Goal: Transaction & Acquisition: Obtain resource

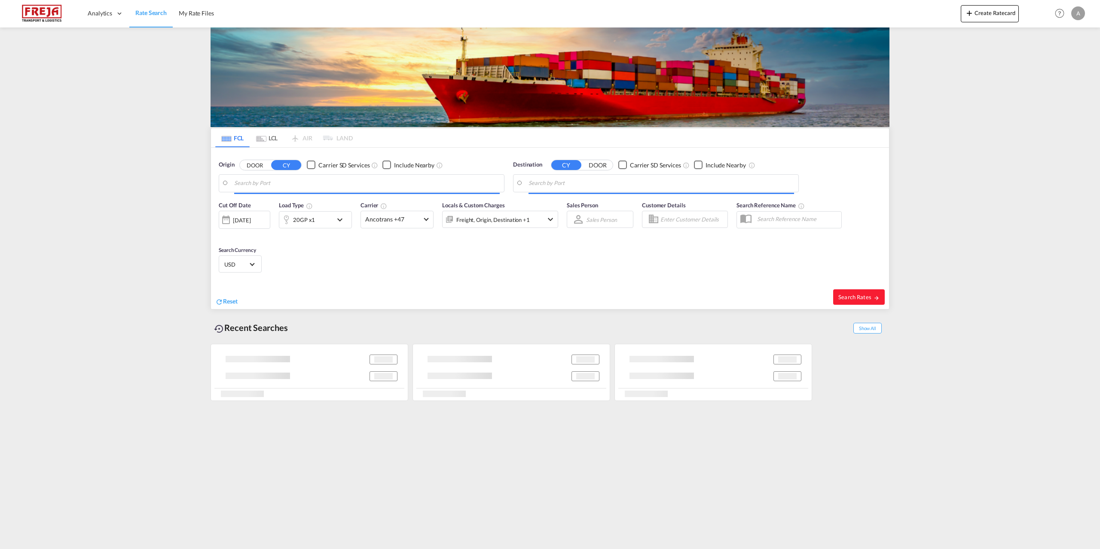
type input "[GEOGRAPHIC_DATA], [GEOGRAPHIC_DATA]"
type input "Houston, TX, USHOU"
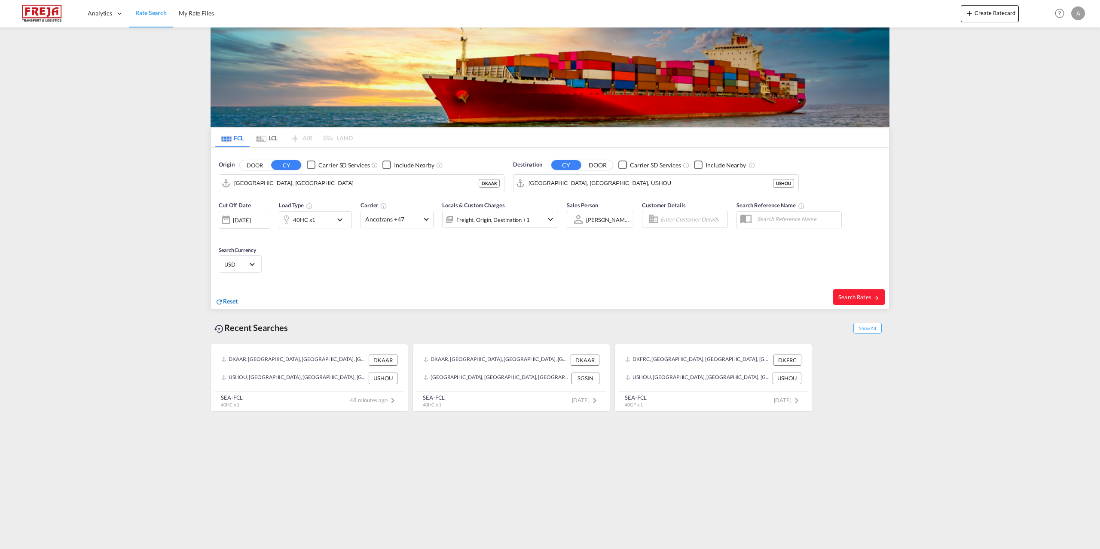
click at [232, 303] on span "Reset" at bounding box center [230, 301] width 15 height 7
click at [291, 176] on md-autocomplete "Aarhus, DKAAR" at bounding box center [367, 183] width 266 height 15
click at [289, 181] on body "Analytics Reports Dashboard Rate Search My Rate Files Analytics" at bounding box center [550, 274] width 1100 height 549
click at [263, 207] on div "Fredericia Denmark DKFRC" at bounding box center [300, 207] width 163 height 26
type input "[GEOGRAPHIC_DATA], DKFRC"
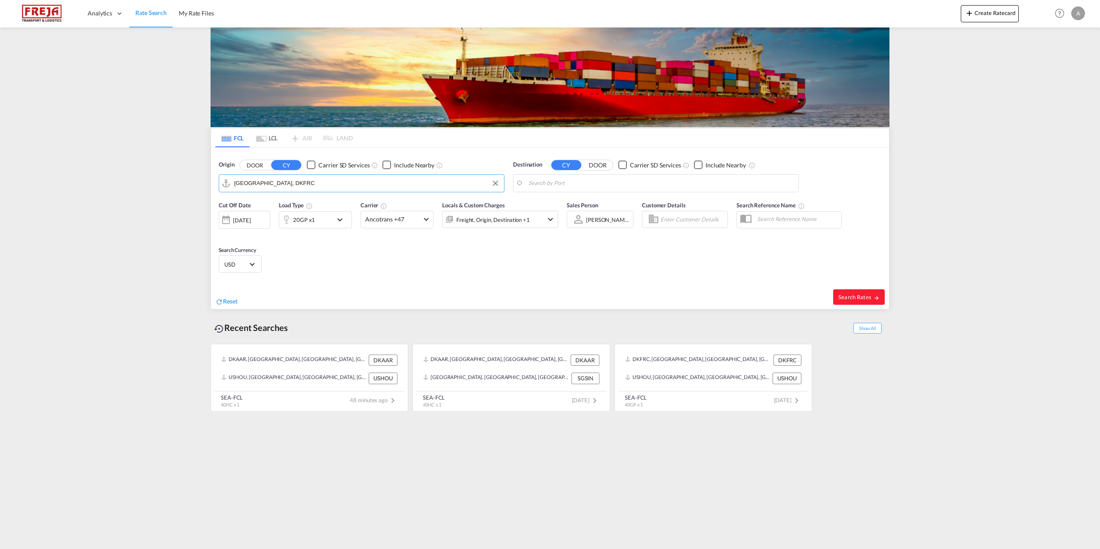
click at [558, 188] on body "Analytics Reports Dashboard Rate Search My Rate Files Analytics" at bounding box center [550, 274] width 1100 height 549
click at [558, 208] on div "Singapor e Singapore SGSIN" at bounding box center [594, 207] width 163 height 26
type input "[GEOGRAPHIC_DATA], SGSIN"
click at [549, 219] on md-icon "icon-chevron-down" at bounding box center [550, 219] width 10 height 10
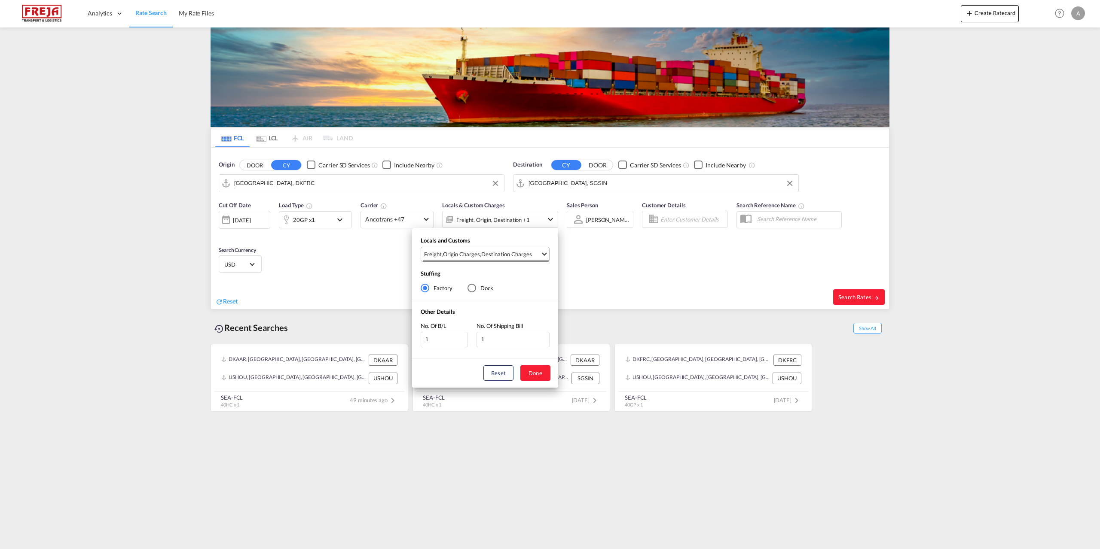
click at [546, 251] on md-select-value "Freight , Origin Charges , Destination Charges" at bounding box center [486, 254] width 126 height 14
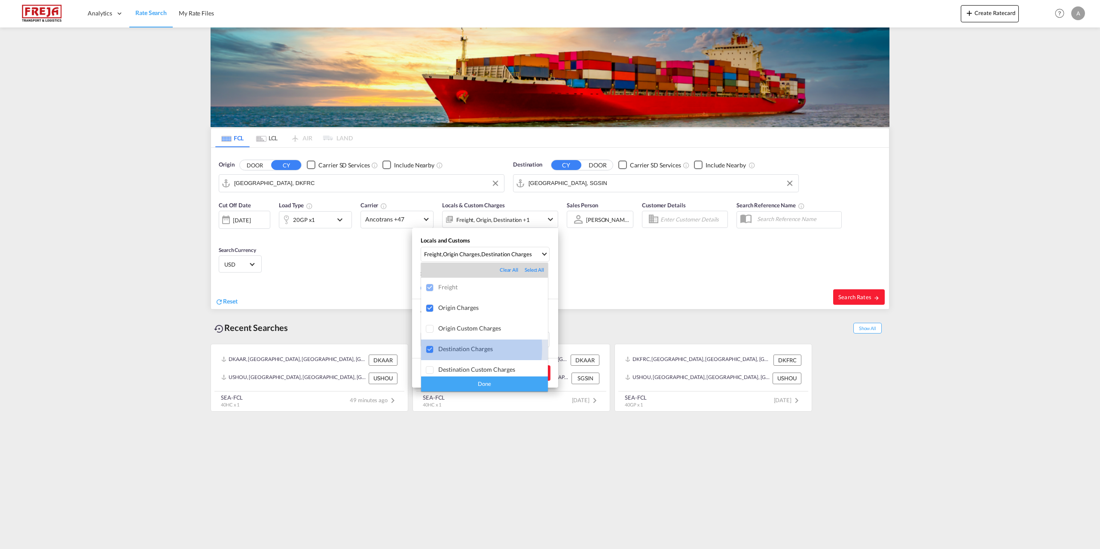
click at [430, 349] on div at bounding box center [430, 350] width 9 height 9
click at [447, 385] on div "Done" at bounding box center [484, 384] width 127 height 15
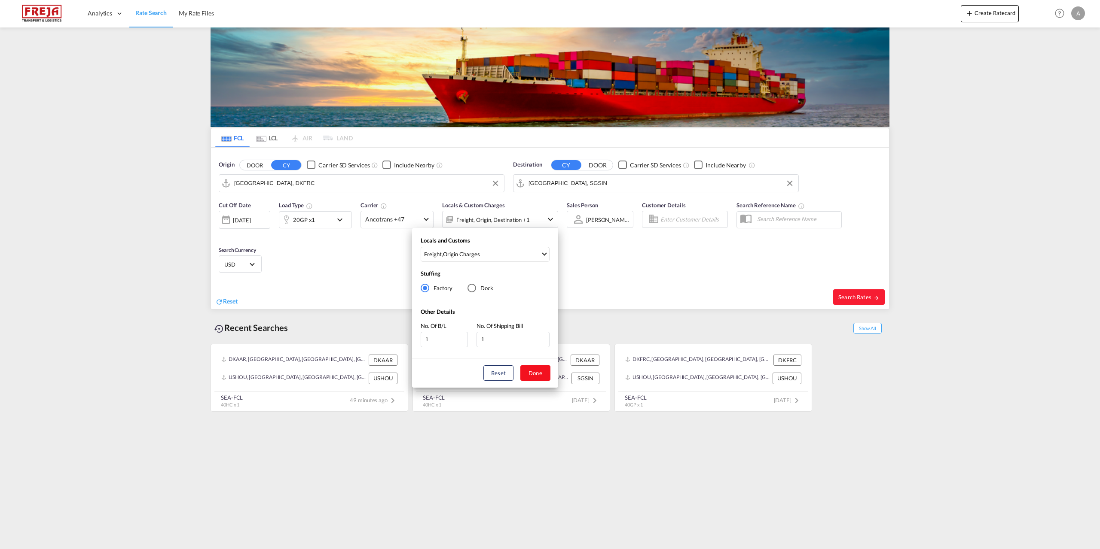
click at [538, 377] on button "Done" at bounding box center [535, 373] width 30 height 15
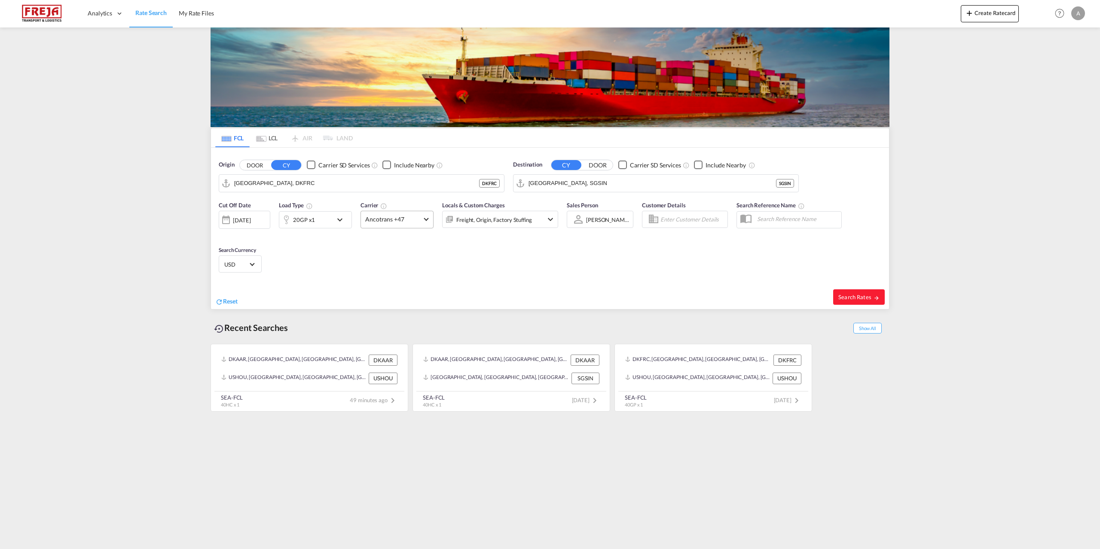
click at [429, 219] on md-select-value "Ancotrans +47" at bounding box center [397, 219] width 72 height 17
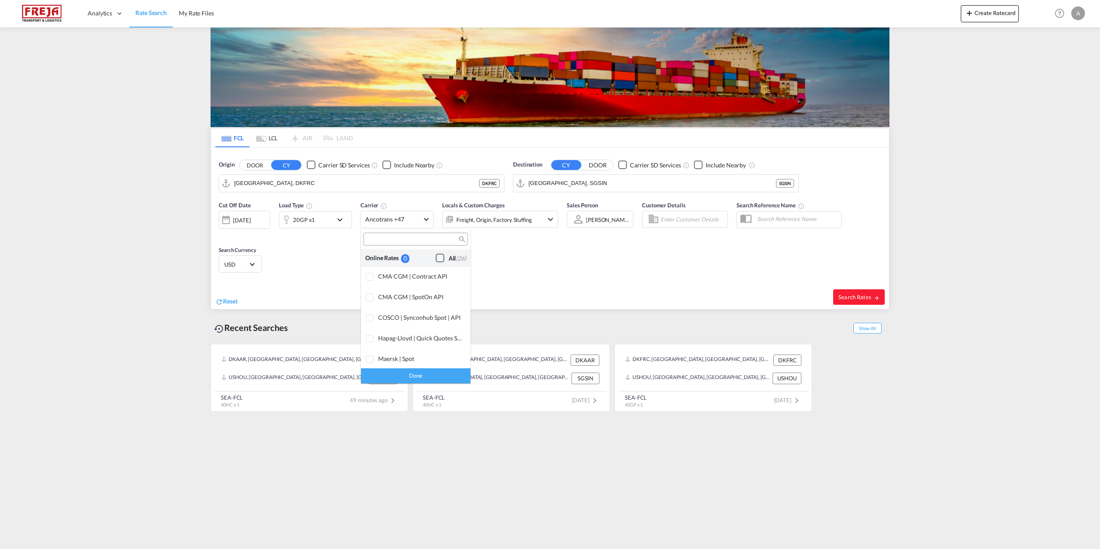
click at [436, 259] on div "Checkbox No Ink" at bounding box center [440, 258] width 9 height 9
click at [431, 375] on div "Done" at bounding box center [416, 376] width 110 height 15
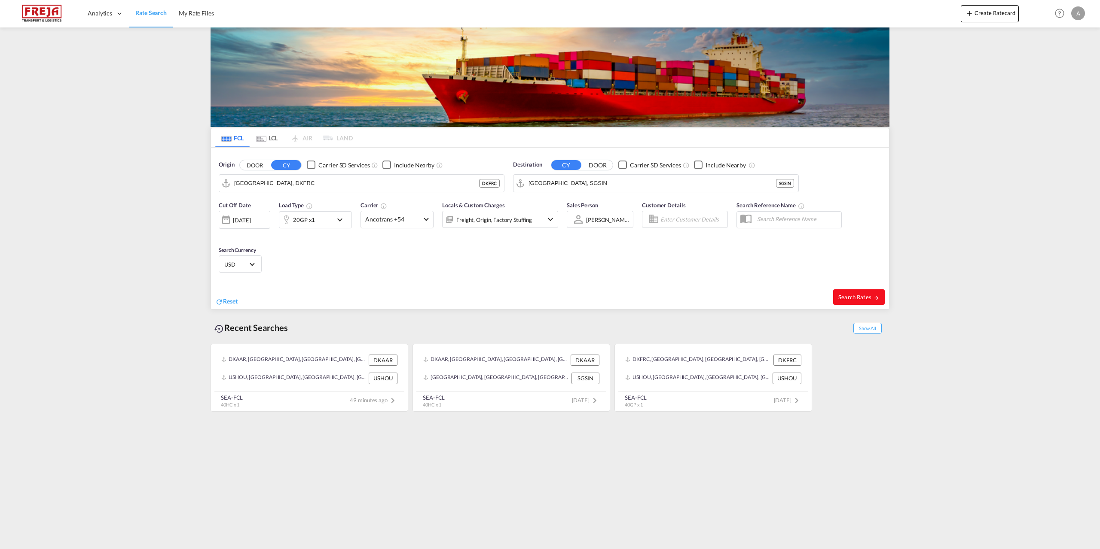
click at [859, 298] on span "Search Rates" at bounding box center [858, 297] width 41 height 7
type input "DKFRC to SGSIN / [DATE]"
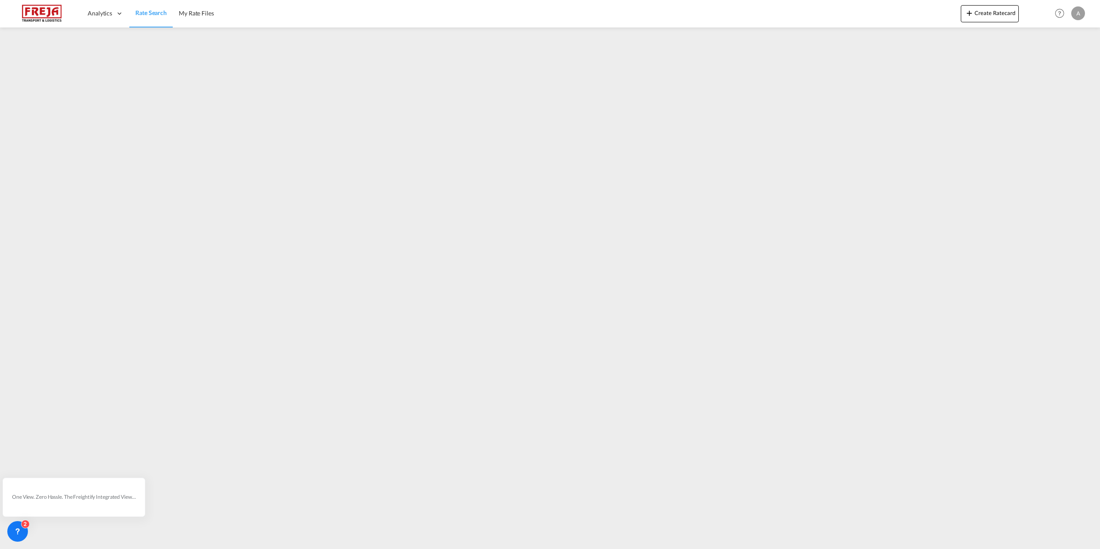
click at [50, 12] on img at bounding box center [42, 13] width 58 height 19
click at [143, 11] on span "Rate Search" at bounding box center [150, 12] width 31 height 7
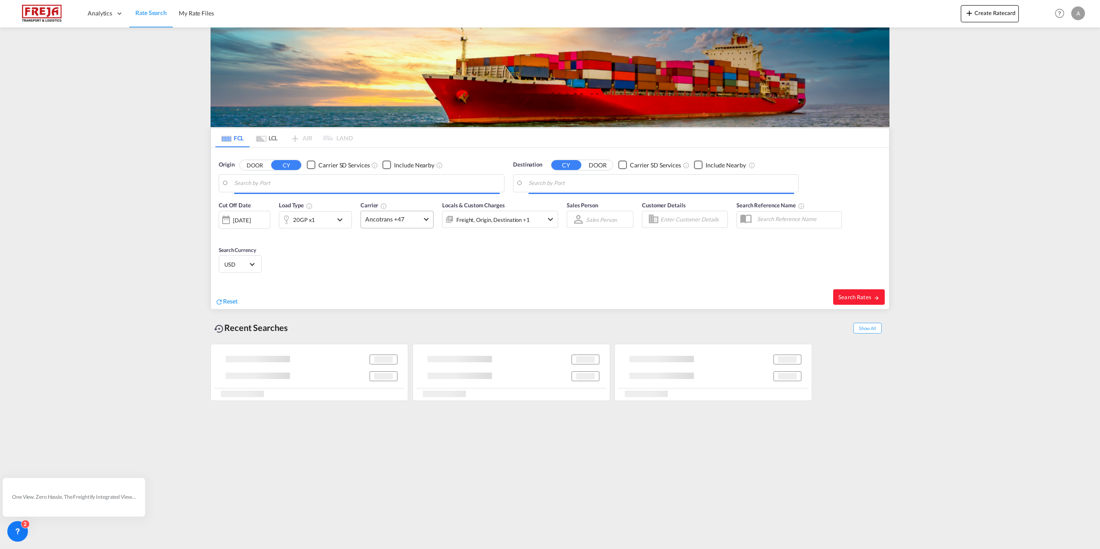
type input "[GEOGRAPHIC_DATA], DKFRC"
type input "[GEOGRAPHIC_DATA], SGSIN"
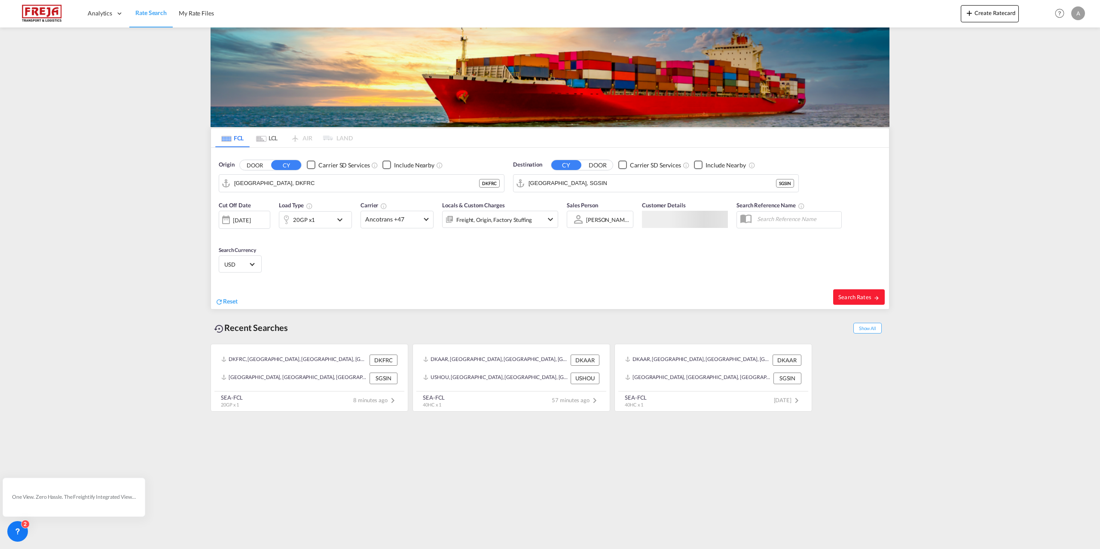
click at [266, 137] on md-tab-item "LCL" at bounding box center [267, 137] width 34 height 19
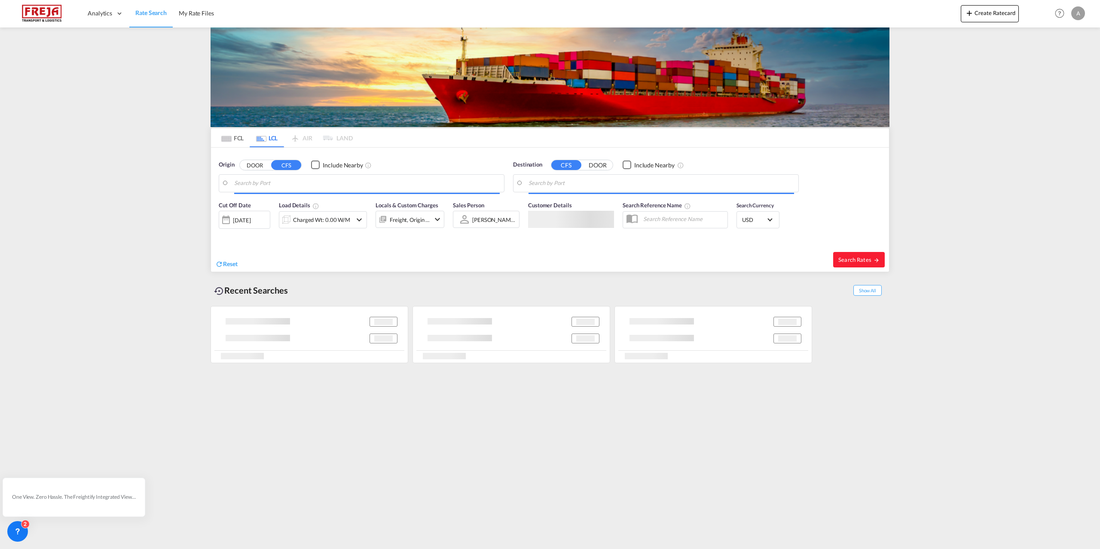
type input "DK-6340, Bov, Hoensnap, Hoensnapmark, Hokkerup, Holboel, Holboelmark, Holdbi, K…"
type input "Mumbai (ex Bombay), INBOM"
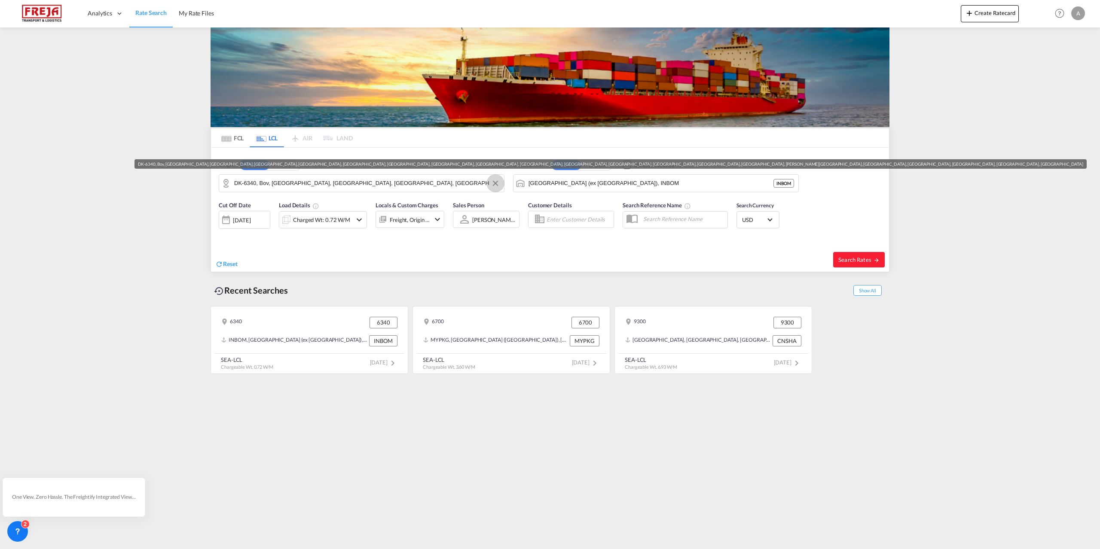
click at [497, 183] on button "Clear Input" at bounding box center [495, 183] width 13 height 13
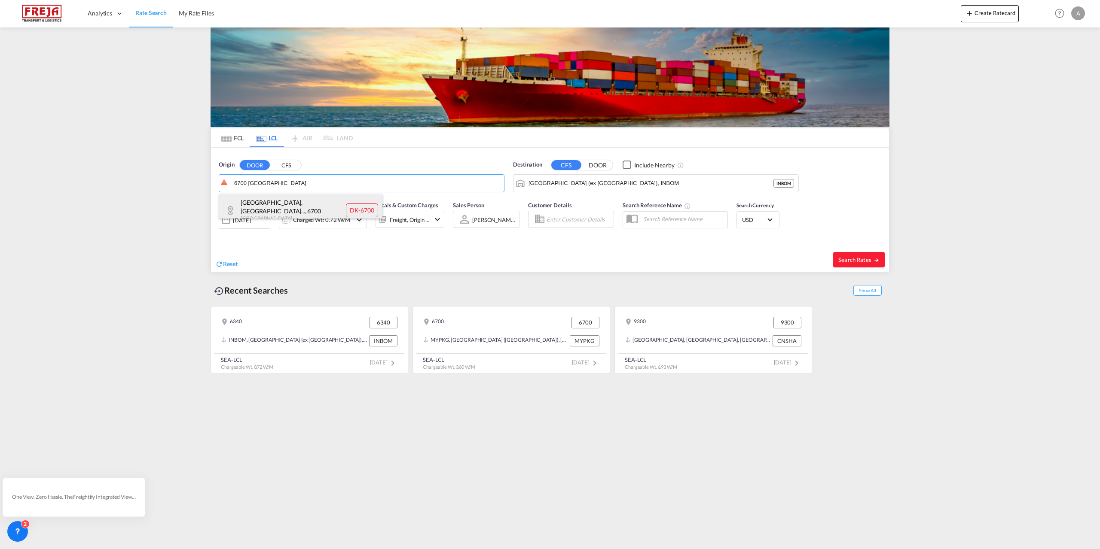
click at [283, 212] on div "Esbjerg, Grundtvi... , 6700 Denmark DK-6700" at bounding box center [300, 210] width 163 height 33
type input "DK-6700, Esbjerg, Grundtvigs, Jerne, Treenigheds, Vor Frelsers, Zions"
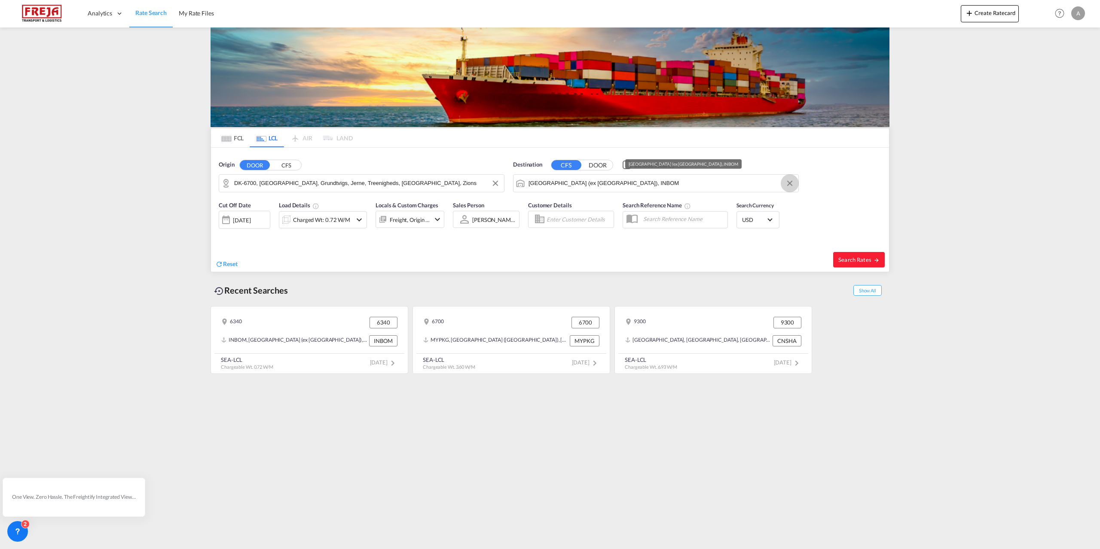
click at [790, 183] on button "Clear Input" at bounding box center [789, 183] width 13 height 13
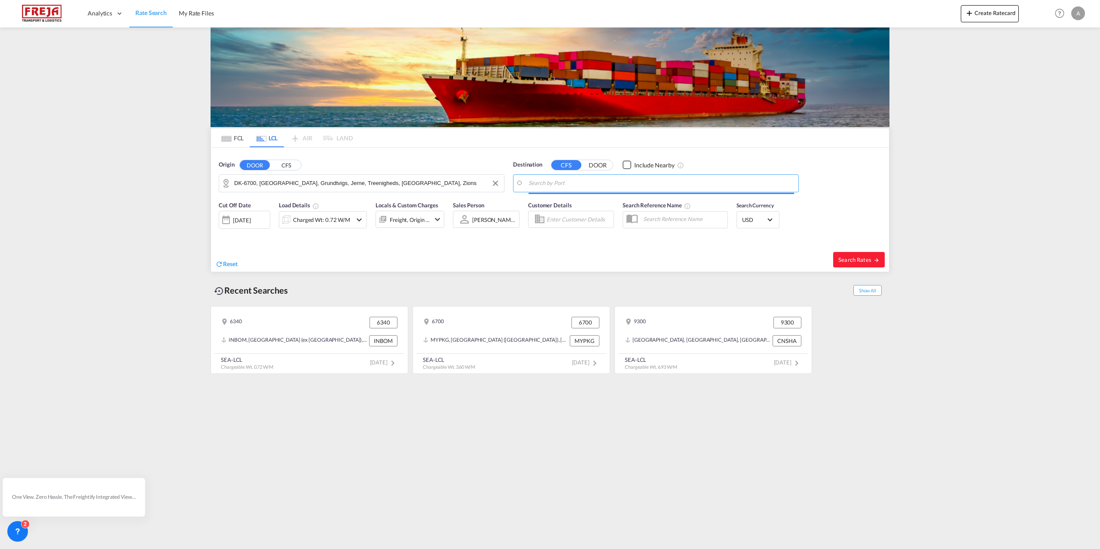
click at [636, 183] on body "Analytics Reports Dashboard Rate Search My Rate Files Analytics" at bounding box center [550, 274] width 1100 height 549
click at [559, 204] on div "Singapore Singapore SGSIN" at bounding box center [594, 207] width 163 height 26
type input "[GEOGRAPHIC_DATA], SGSIN"
click at [359, 220] on md-icon "icon-chevron-down" at bounding box center [359, 220] width 10 height 10
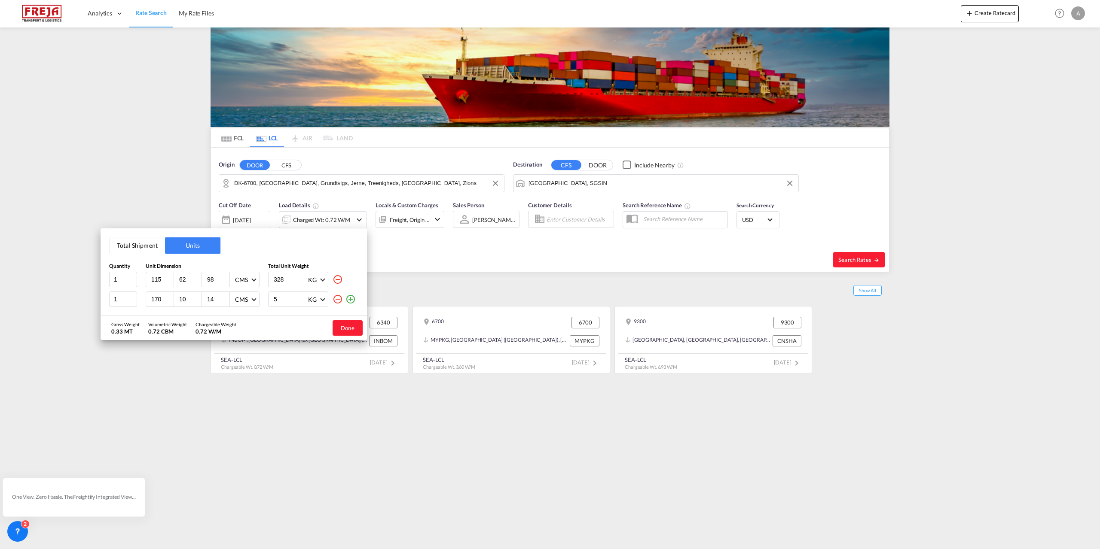
click at [339, 279] on md-icon "icon-minus-circle-outline" at bounding box center [338, 280] width 10 height 10
type input "170"
type input "10"
type input "14"
type input "5"
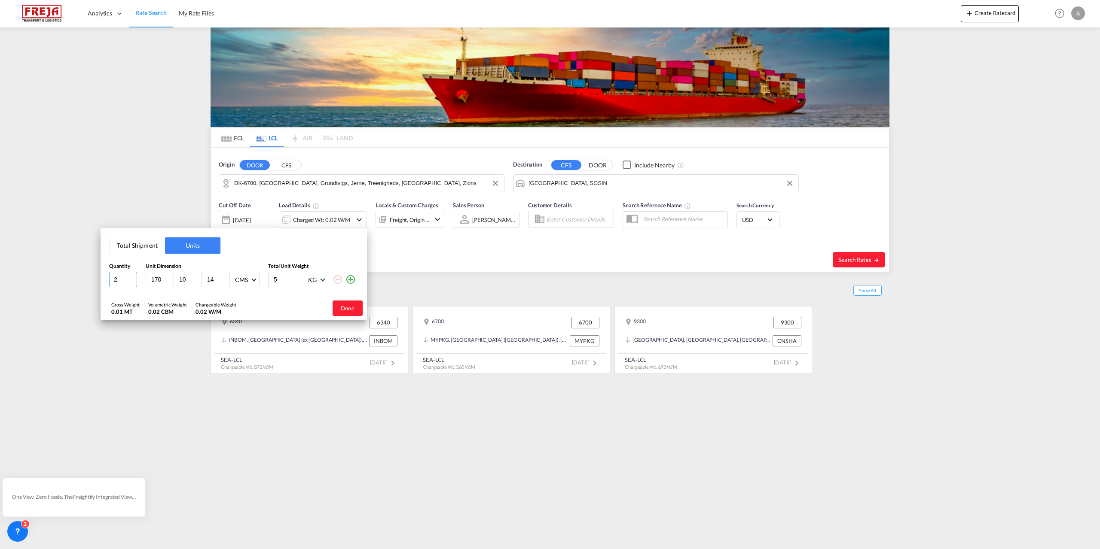
type input "2"
click at [131, 279] on input "2" at bounding box center [123, 279] width 28 height 15
type input "1"
type input "120"
type input "80"
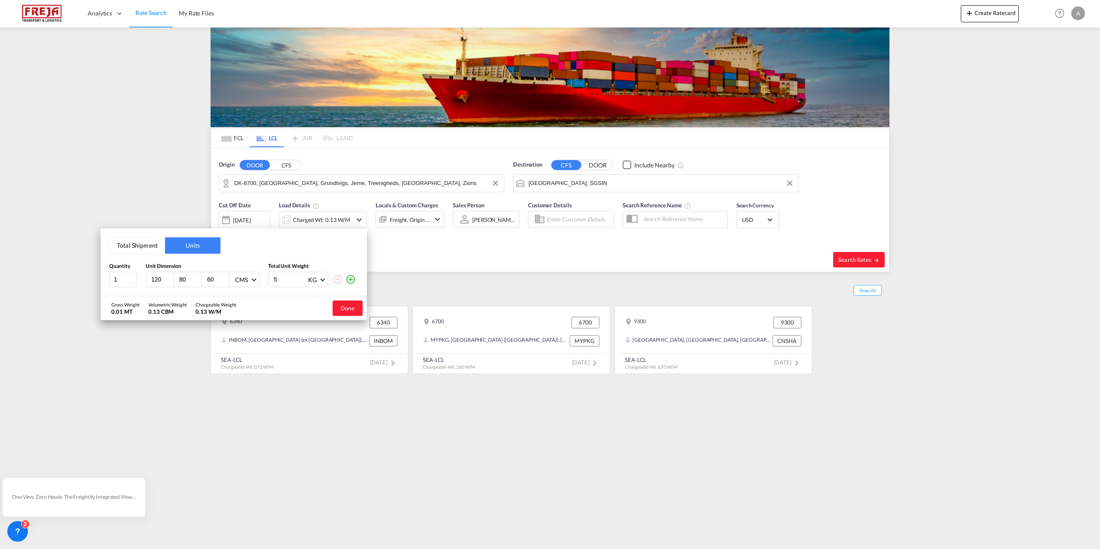
type input "60"
type input "1000"
click at [349, 280] on md-icon "icon-plus-circle-outline" at bounding box center [350, 280] width 10 height 10
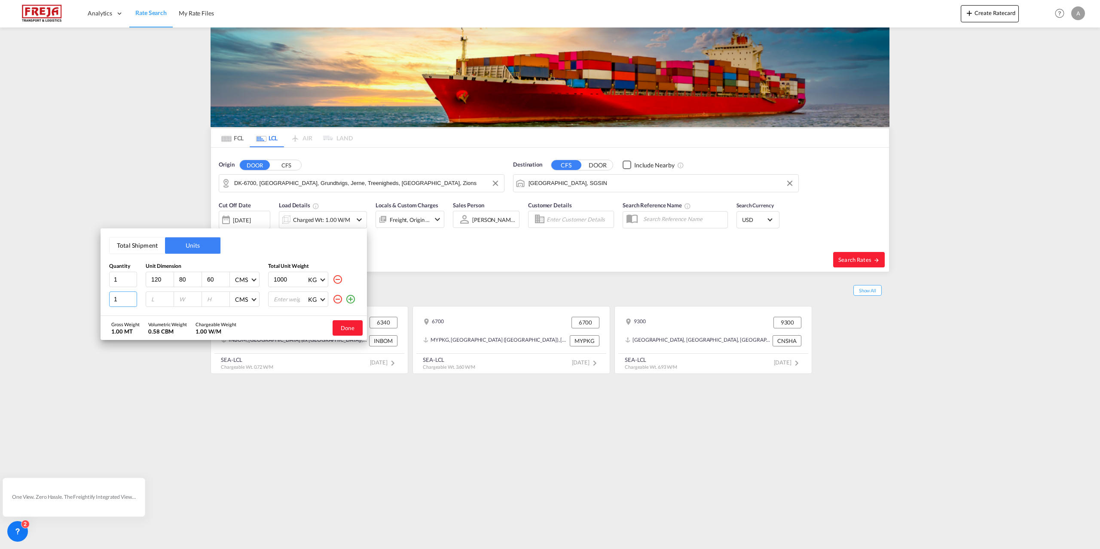
click at [117, 302] on input "1" at bounding box center [123, 299] width 28 height 15
type input "2"
type input "120"
type input "80"
type input "9"
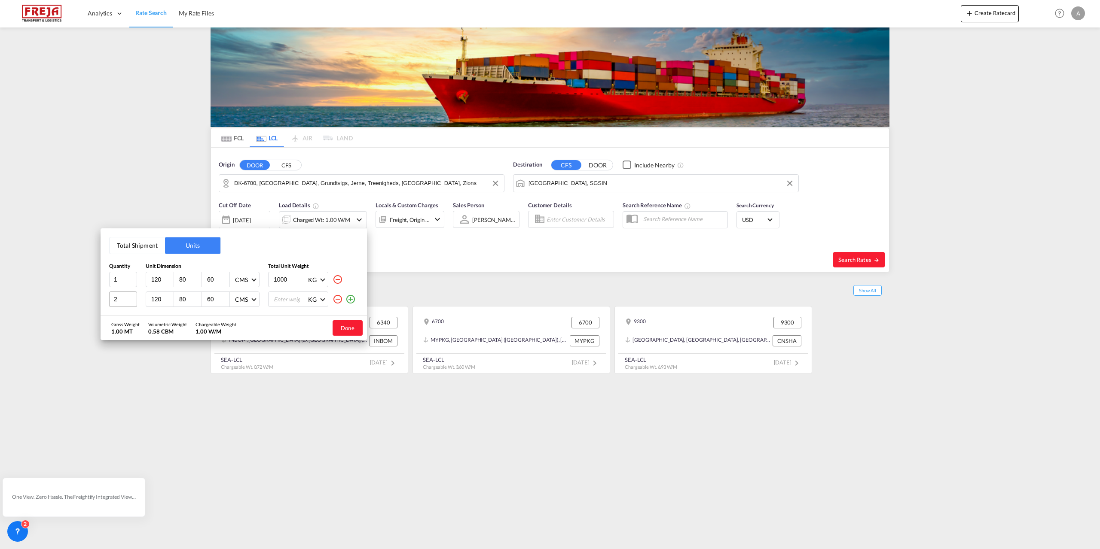
type input "60"
type input "1200"
click at [351, 297] on md-icon "icon-plus-circle-outline" at bounding box center [350, 299] width 10 height 10
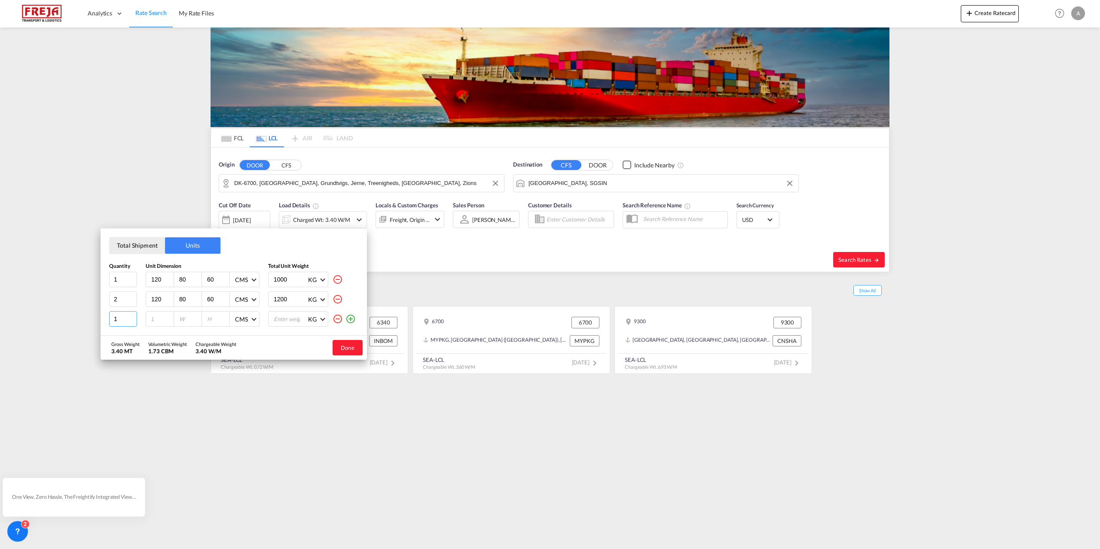
click at [119, 323] on input "1" at bounding box center [123, 318] width 28 height 15
type input "135"
type input "80"
type input "1200"
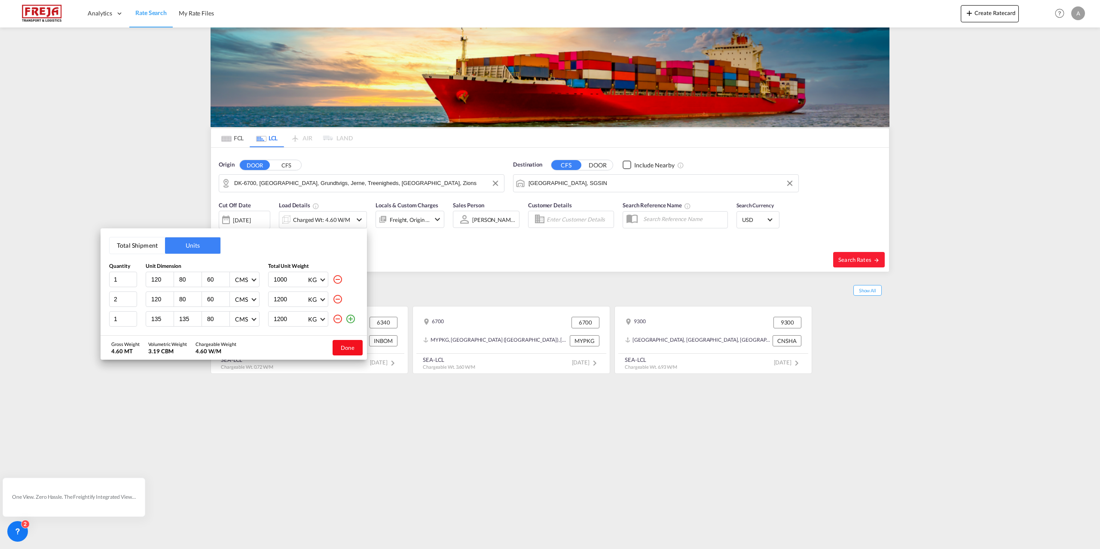
click at [348, 346] on button "Done" at bounding box center [348, 347] width 30 height 15
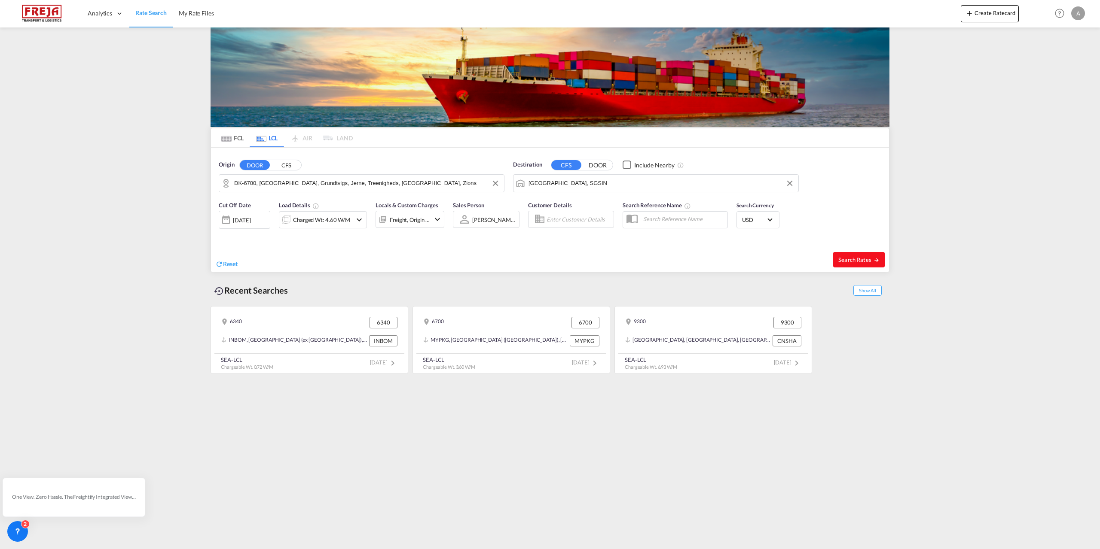
click at [852, 255] on button "Search Rates" at bounding box center [859, 259] width 52 height 15
type input "6700 to SGSIN / 6 Oct 2025"
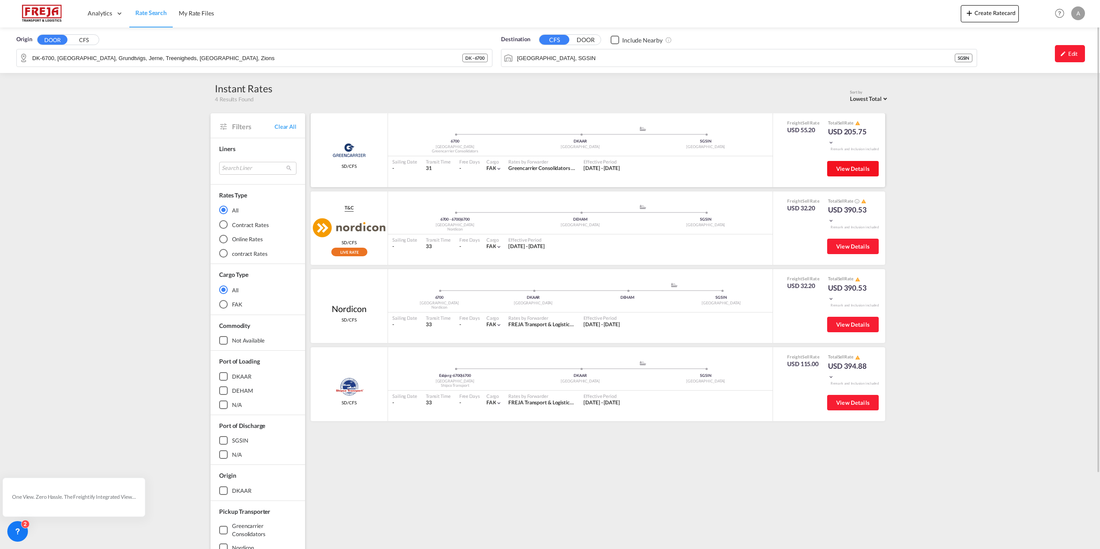
click at [858, 165] on span "View Details" at bounding box center [853, 168] width 34 height 7
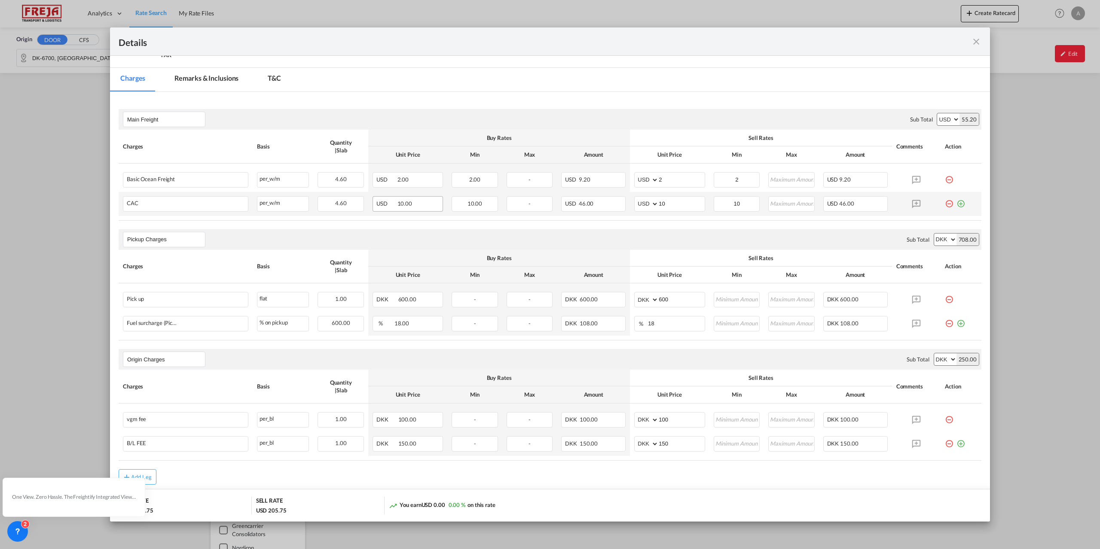
scroll to position [166, 0]
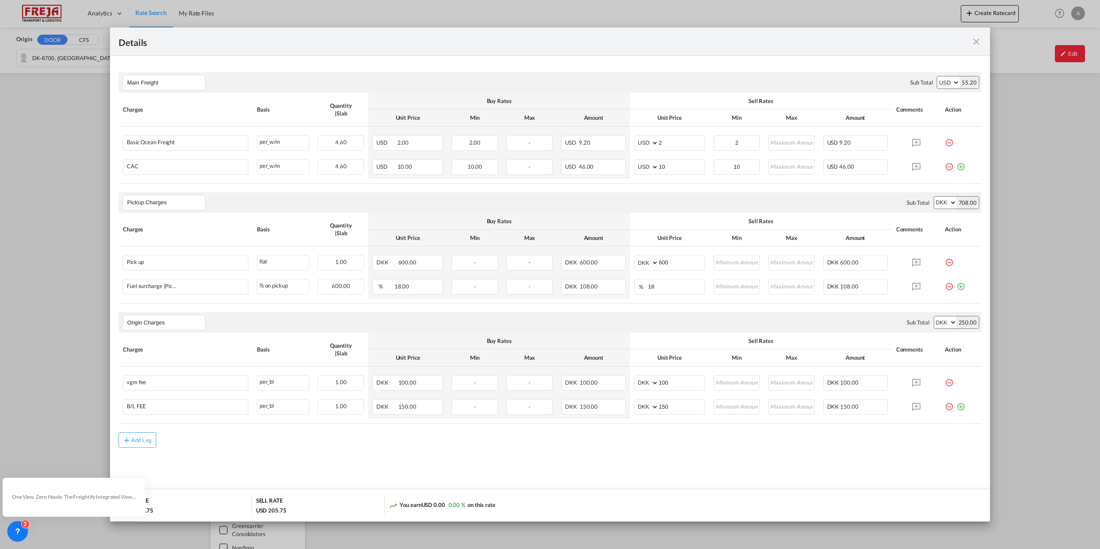
click at [978, 45] on md-icon "icon-close fg-AAA8AD m-0 cursor" at bounding box center [976, 42] width 10 height 10
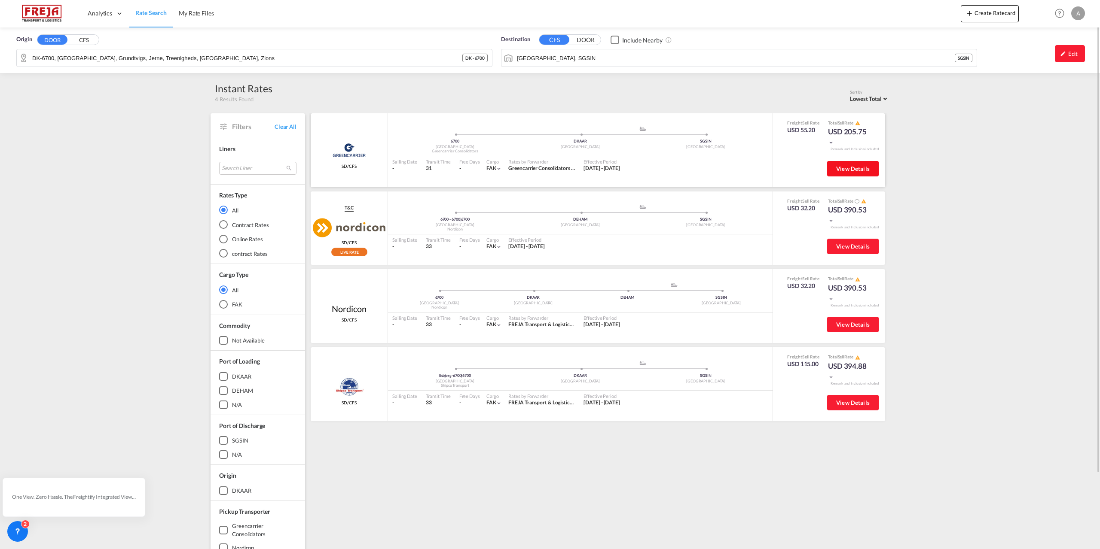
click at [847, 166] on span "View Details" at bounding box center [853, 168] width 34 height 7
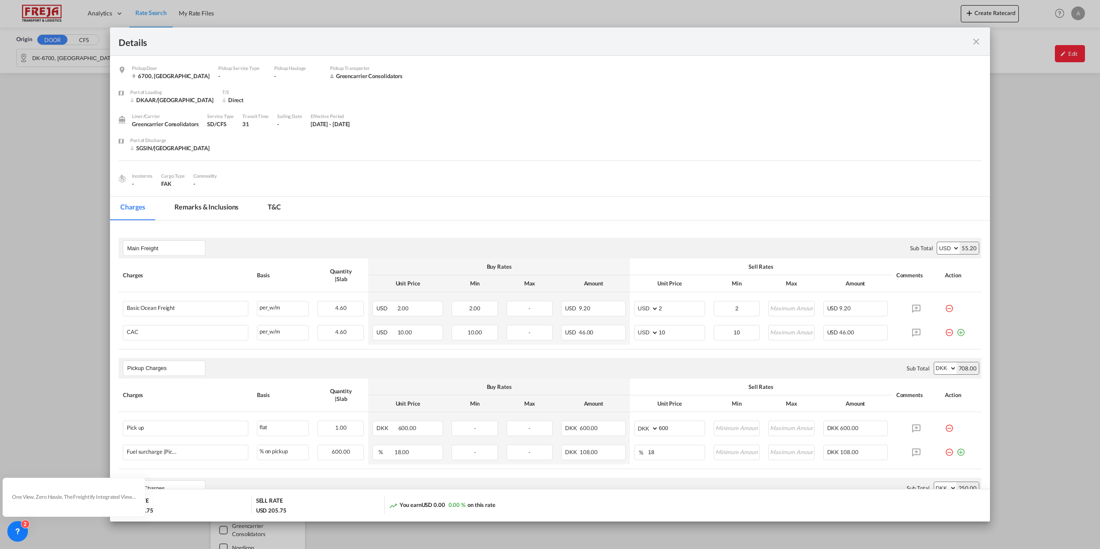
click at [947, 369] on select "AED AFN ALL AMD ANG AOA ARS AUD AWG AZN BAM BBD BDT BGN BHD BIF BMD BND BOB BRL…" at bounding box center [945, 369] width 22 height 12
select select "string:USD"
click at [934, 363] on select "AED AFN ALL AMD ANG AOA ARS AUD AWG AZN BAM BBD BDT BGN BHD BIF BMD BND BOB BRL…" at bounding box center [945, 369] width 22 height 12
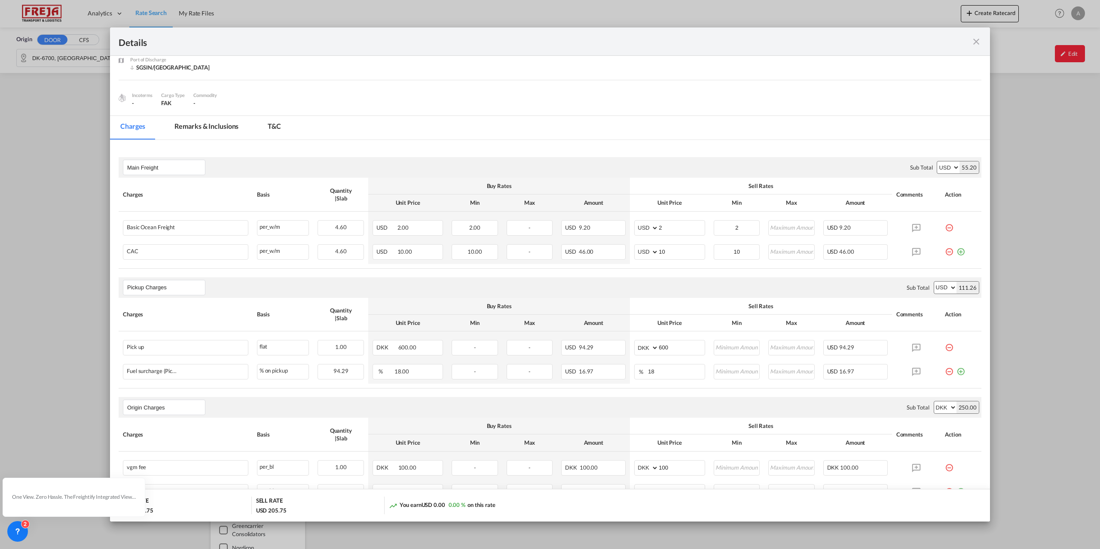
scroll to position [82, 0]
click at [946, 406] on select "AED AFN ALL AMD ANG AOA ARS AUD AWG AZN BAM BBD BDT BGN BHD BIF BMD BND BOB BRL…" at bounding box center [945, 406] width 22 height 12
select select "string:USD"
click at [934, 400] on select "AED AFN ALL AMD ANG AOA ARS AUD AWG AZN BAM BBD BDT BGN BHD BIF BMD BND BOB BRL…" at bounding box center [945, 406] width 22 height 12
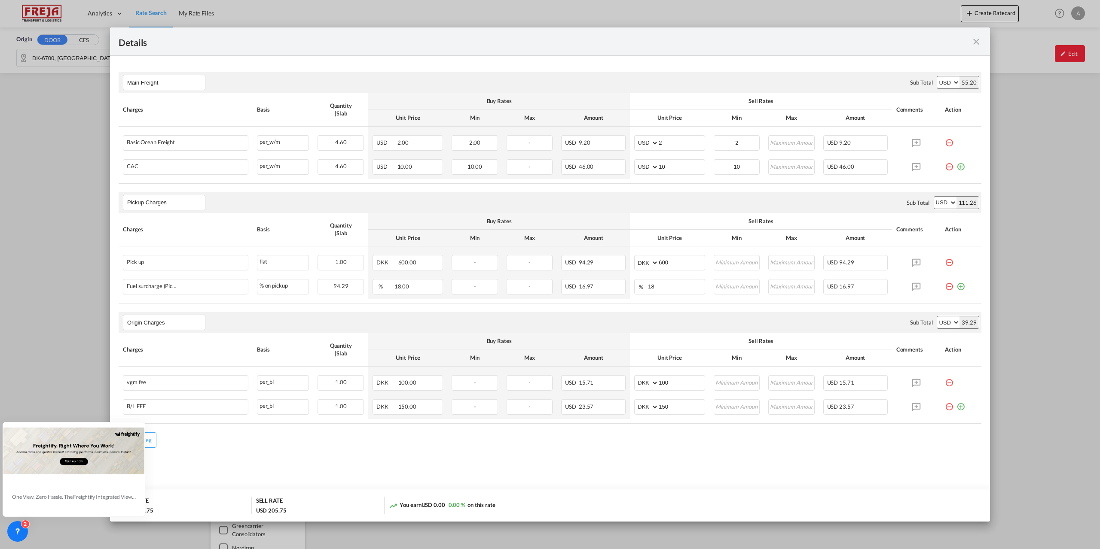
click at [144, 424] on icon at bounding box center [144, 423] width 3 height 3
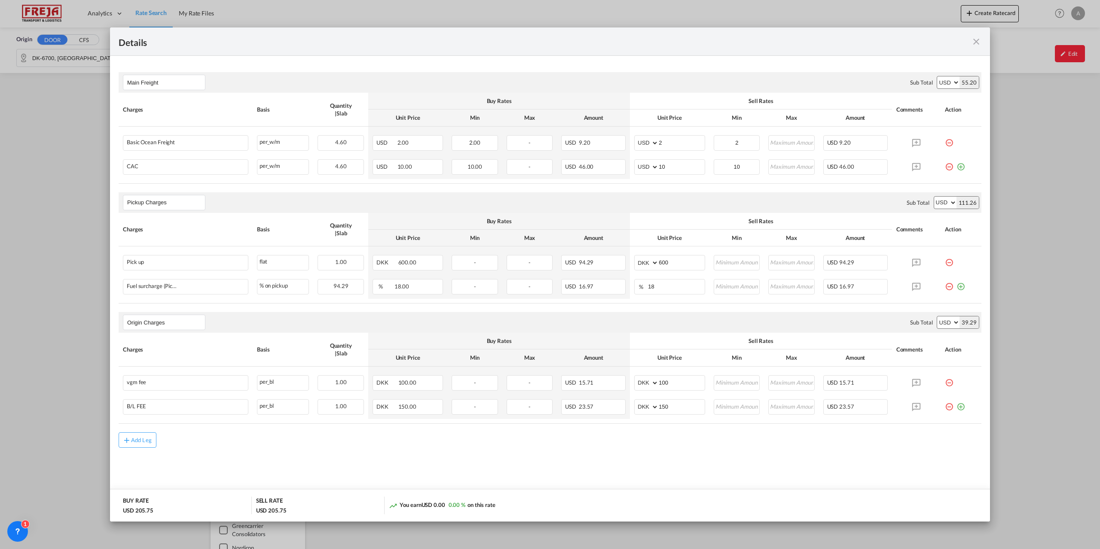
scroll to position [0, 0]
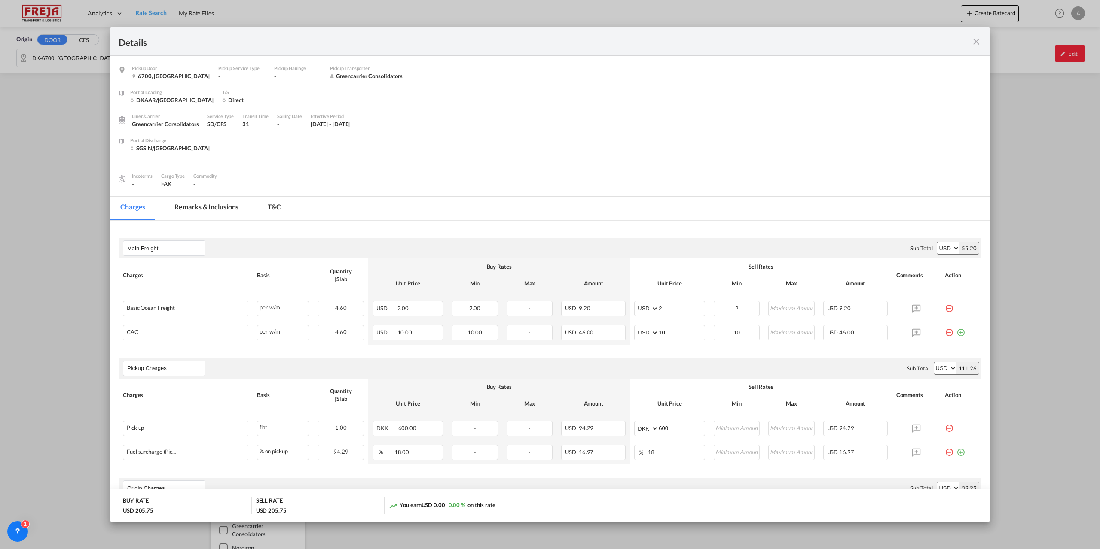
click at [978, 41] on md-icon "icon-close fg-AAA8AD m-0 cursor" at bounding box center [976, 42] width 10 height 10
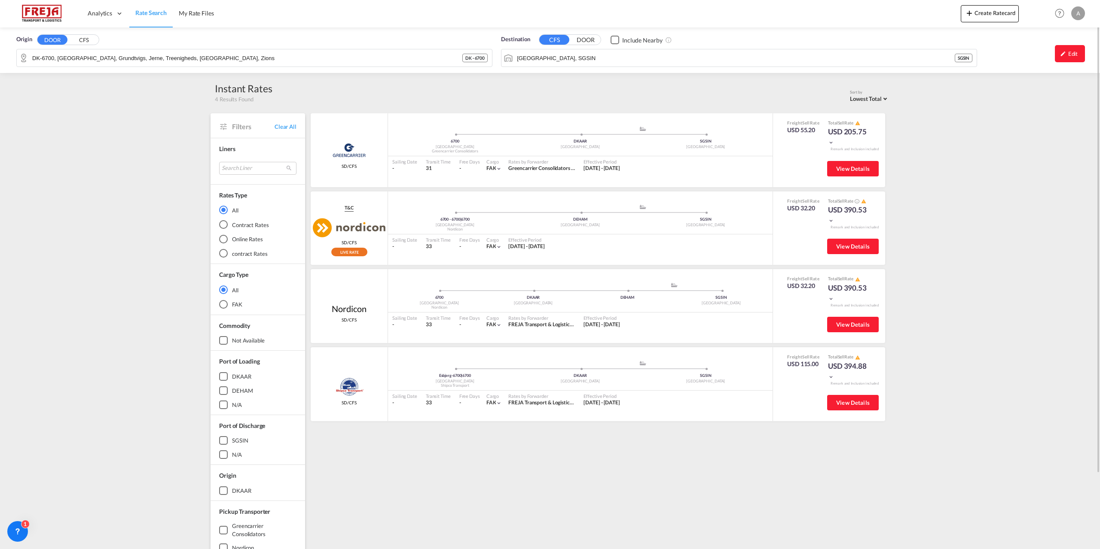
drag, startPoint x: 1064, startPoint y: 52, endPoint x: 1022, endPoint y: 59, distance: 41.8
click at [1065, 51] on md-icon "icon-pencil" at bounding box center [1063, 54] width 6 height 6
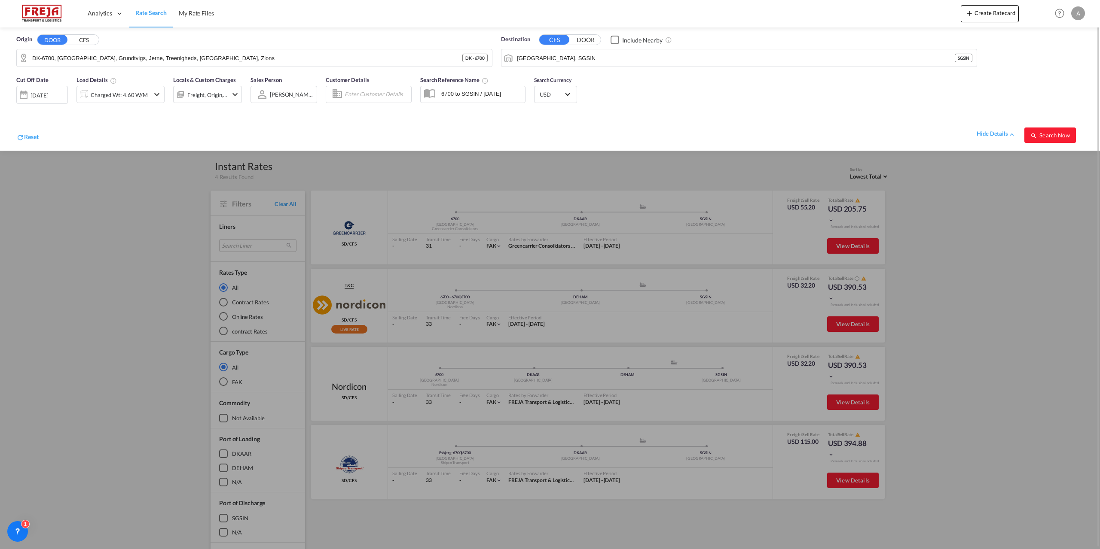
click at [722, 202] on div at bounding box center [550, 274] width 1100 height 549
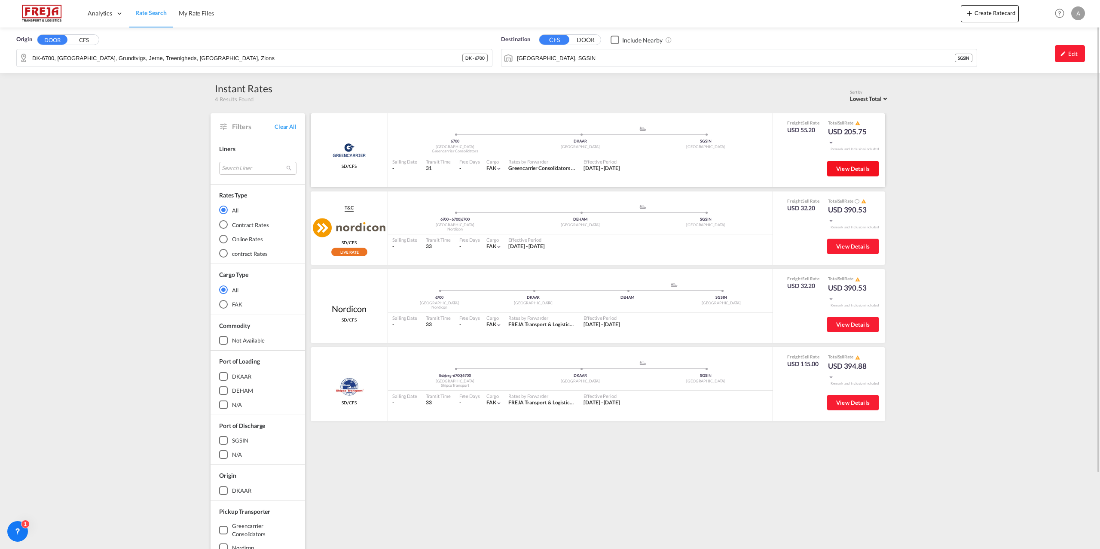
click at [845, 165] on span "View Details" at bounding box center [853, 168] width 34 height 7
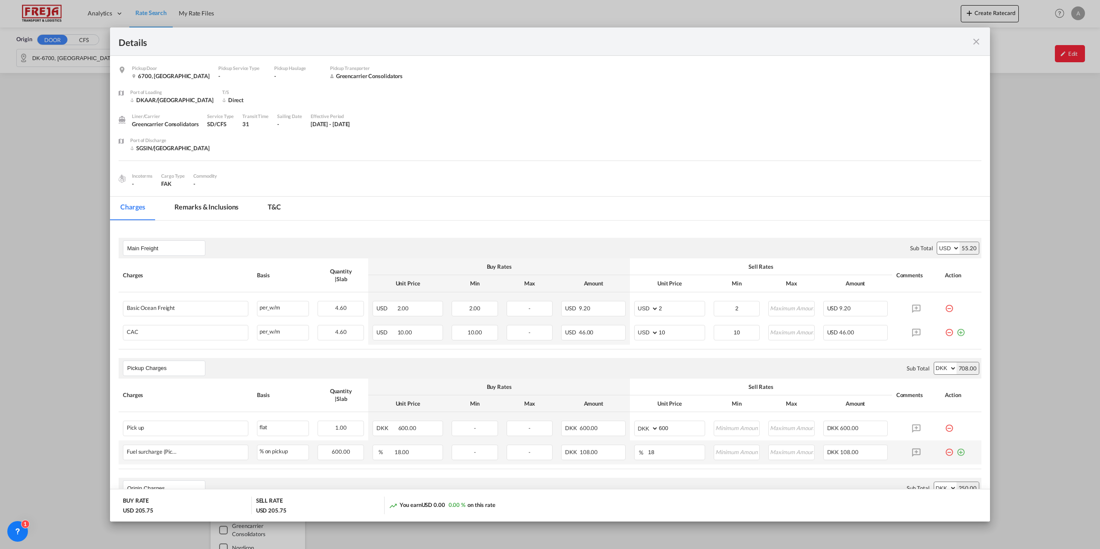
scroll to position [129, 0]
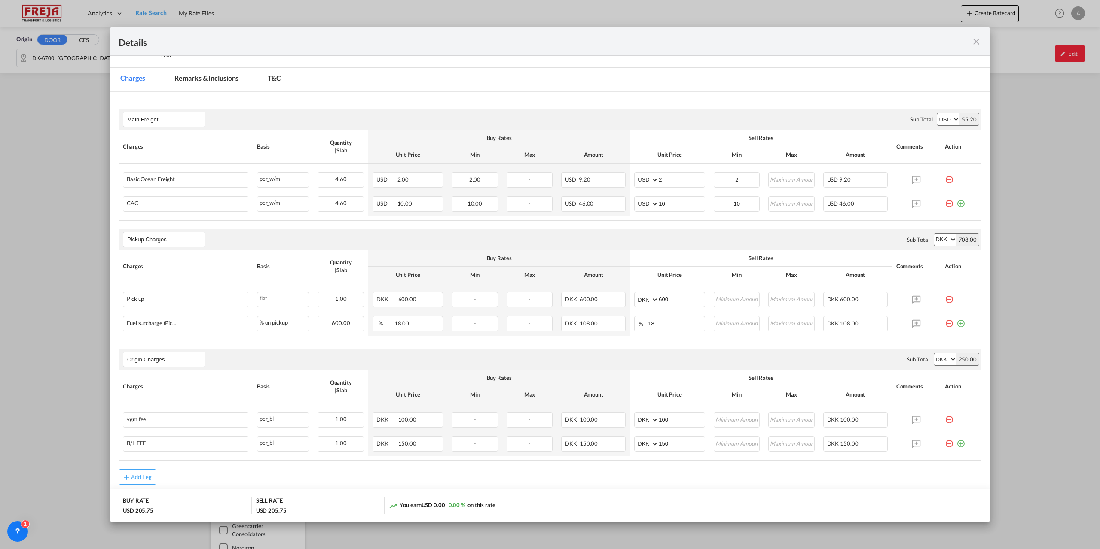
click at [946, 239] on select "AED AFN ALL AMD ANG AOA ARS AUD AWG AZN BAM BBD BDT BGN BHD BIF BMD BND BOB BRL…" at bounding box center [945, 240] width 22 height 12
select select "string:USD"
click at [934, 234] on select "AED AFN ALL AMD ANG AOA ARS AUD AWG AZN BAM BBD BDT BGN BHD BIF BMD BND BOB BRL…" at bounding box center [945, 240] width 22 height 12
click at [948, 359] on select "AED AFN ALL AMD ANG AOA ARS AUD AWG AZN BAM BBD BDT BGN BHD BIF BMD BND BOB BRL…" at bounding box center [945, 360] width 22 height 12
select select "string:USD"
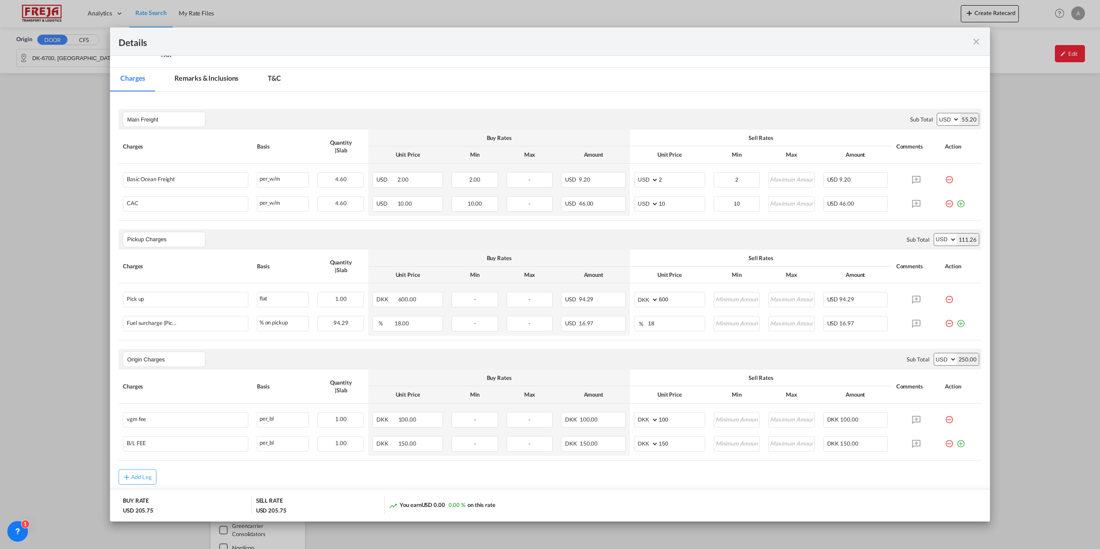
click at [934, 354] on select "AED AFN ALL AMD ANG AOA ARS AUD AWG AZN BAM BBD BDT BGN BHD BIF BMD BND BOB BRL…" at bounding box center [945, 360] width 22 height 12
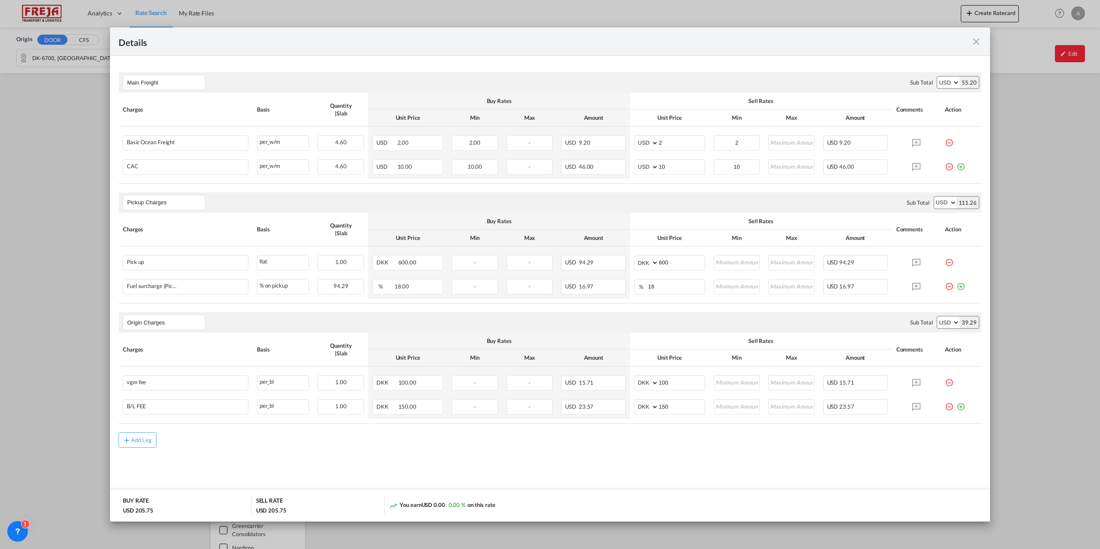
click at [977, 39] on md-icon "icon-close fg-AAA8AD m-0 cursor" at bounding box center [976, 42] width 10 height 10
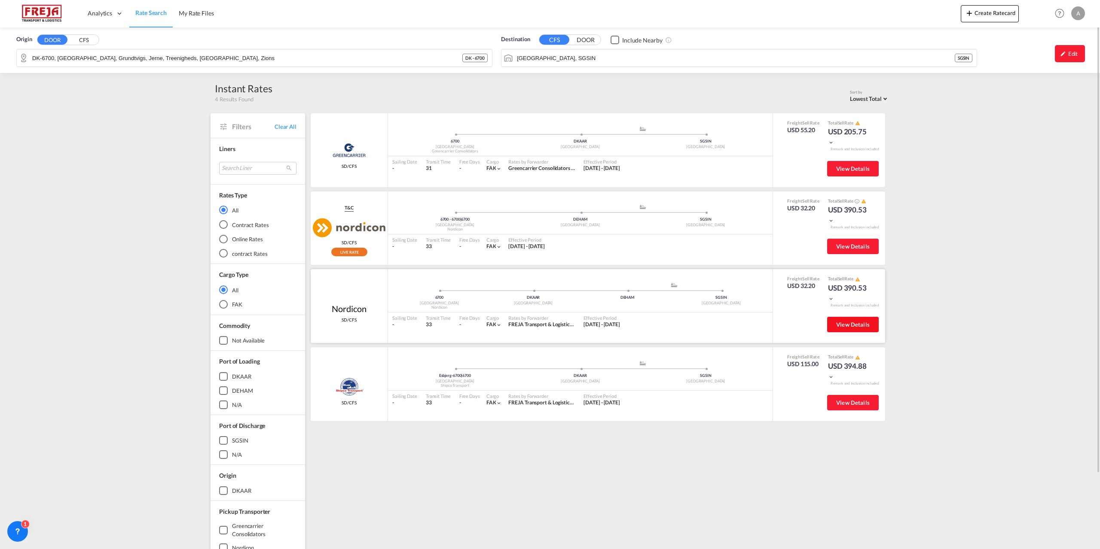
click at [848, 327] on span "View Details" at bounding box center [853, 324] width 34 height 7
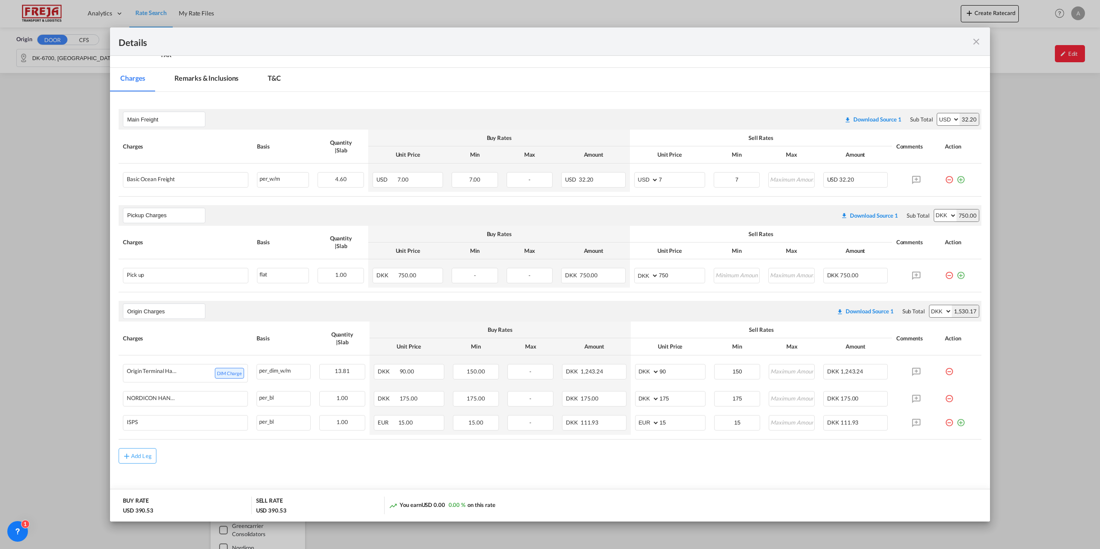
scroll to position [145, 0]
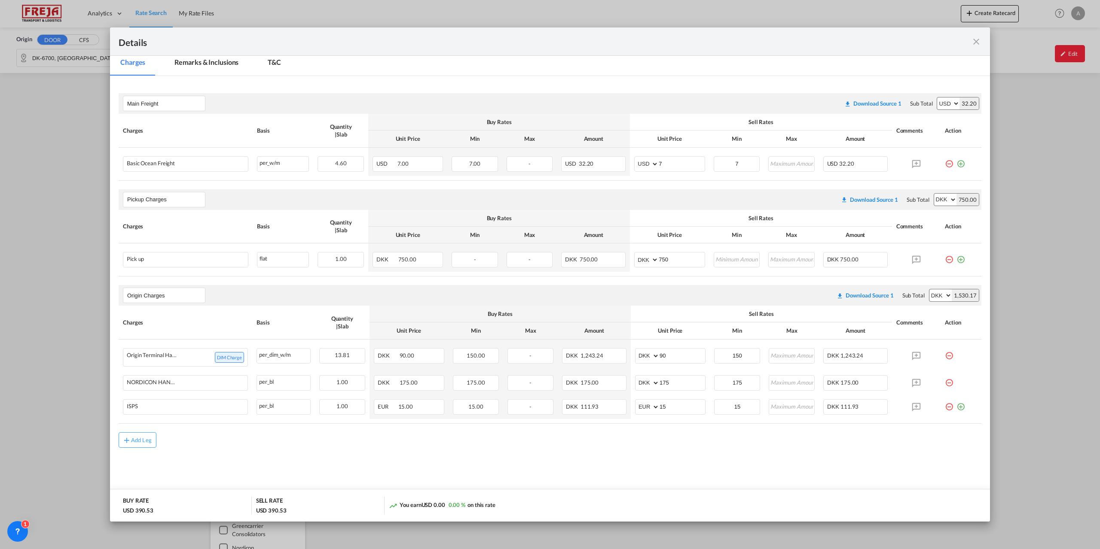
drag, startPoint x: 978, startPoint y: 40, endPoint x: 972, endPoint y: 45, distance: 7.9
click at [978, 40] on md-icon "icon-close fg-AAA8AD m-0 cursor" at bounding box center [976, 42] width 10 height 10
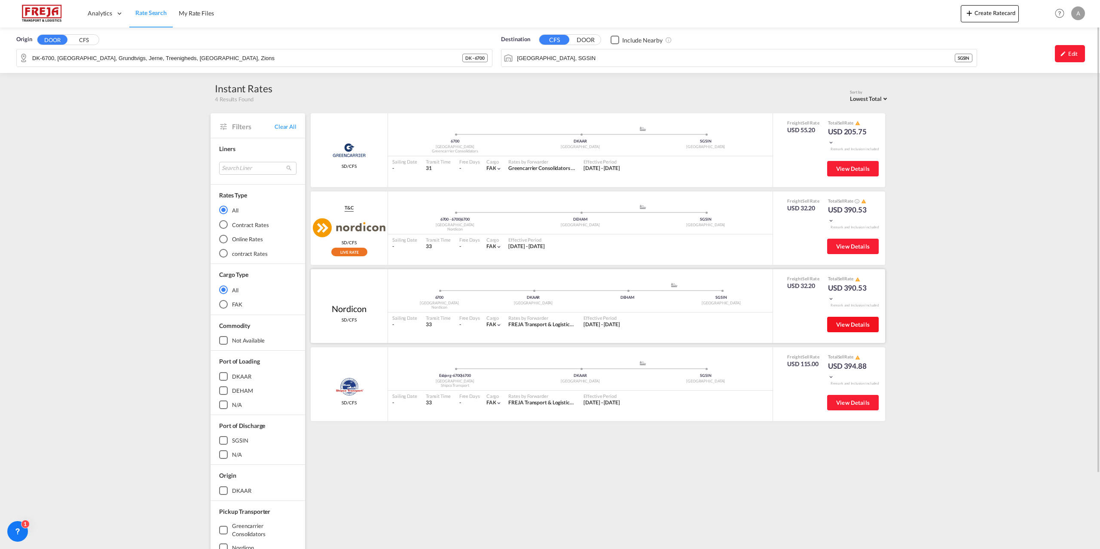
click at [840, 329] on button "View Details" at bounding box center [853, 324] width 52 height 15
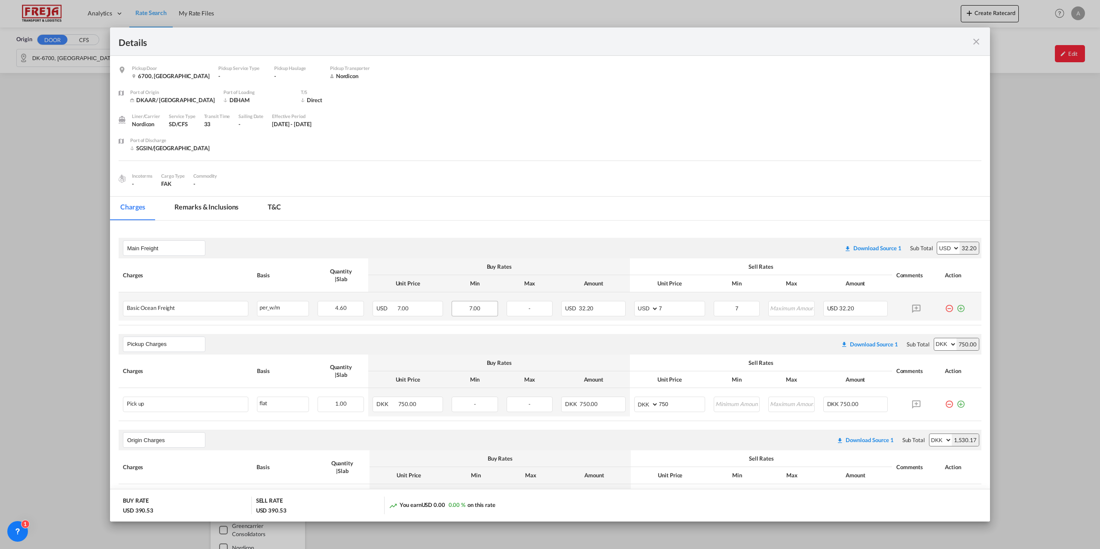
scroll to position [43, 0]
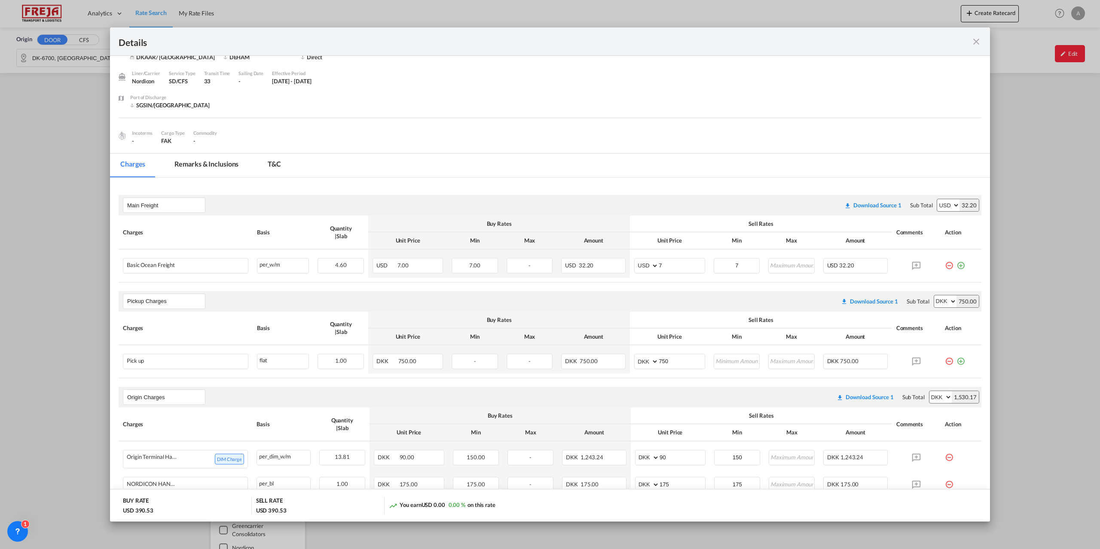
click at [947, 301] on select "AED AFN ALL AMD ANG AOA ARS AUD AWG AZN BAM BBD BDT BGN BHD BIF BMD BND BOB BRL…" at bounding box center [945, 302] width 22 height 12
select select "string:USD"
click at [934, 296] on select "AED AFN ALL AMD ANG AOA ARS AUD AWG AZN BAM BBD BDT BGN BHD BIF BMD BND BOB BRL…" at bounding box center [945, 302] width 22 height 12
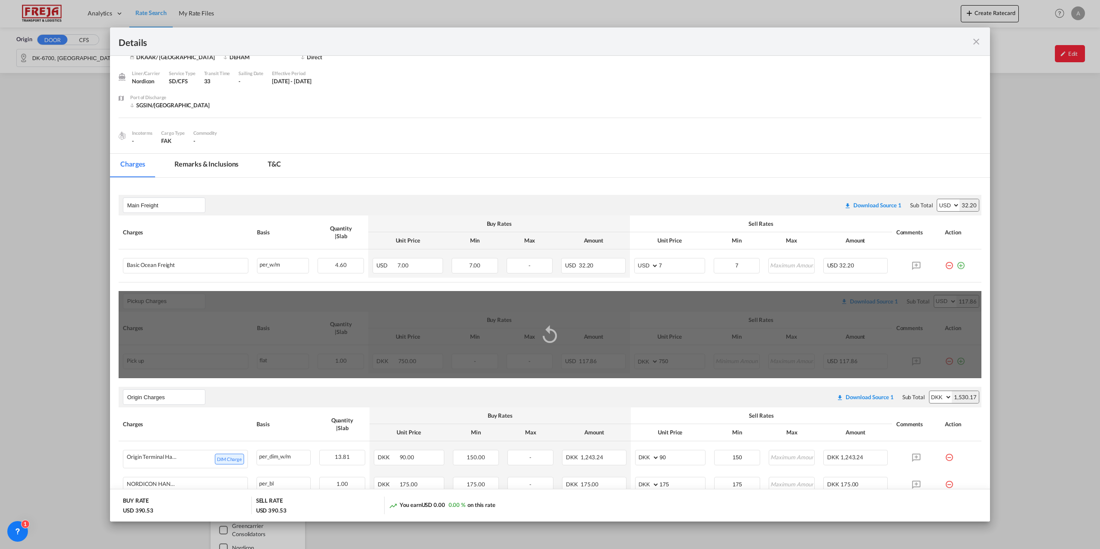
click at [943, 399] on select "AED AFN ALL AMD ANG AOA ARS AUD AWG AZN BAM BBD BDT BGN BHD BIF BMD BND BOB BRL…" at bounding box center [940, 397] width 22 height 12
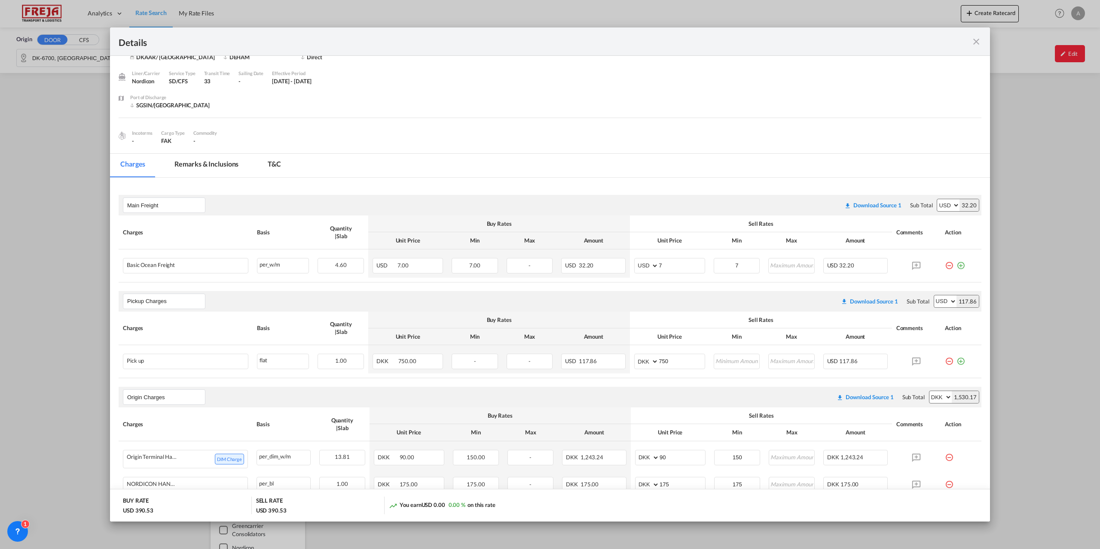
select select "string:USD"
click at [929, 391] on select "AED AFN ALL AMD ANG AOA ARS AUD AWG AZN BAM BBD BDT BGN BHD BIF BMD BND BOB BRL…" at bounding box center [940, 397] width 22 height 12
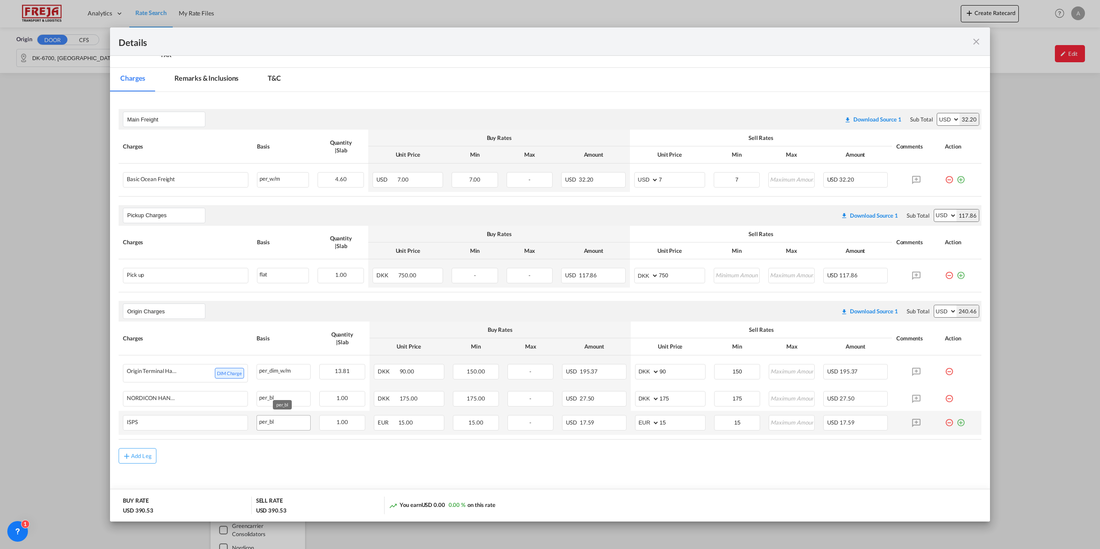
scroll to position [145, 0]
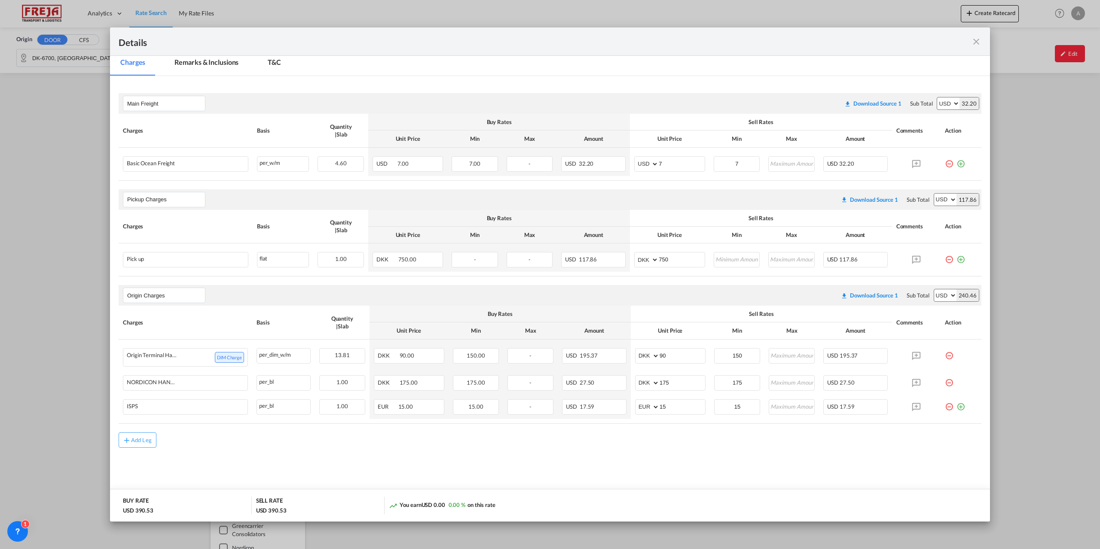
click at [974, 37] on md-icon "icon-close fg-AAA8AD m-0 cursor" at bounding box center [976, 42] width 10 height 10
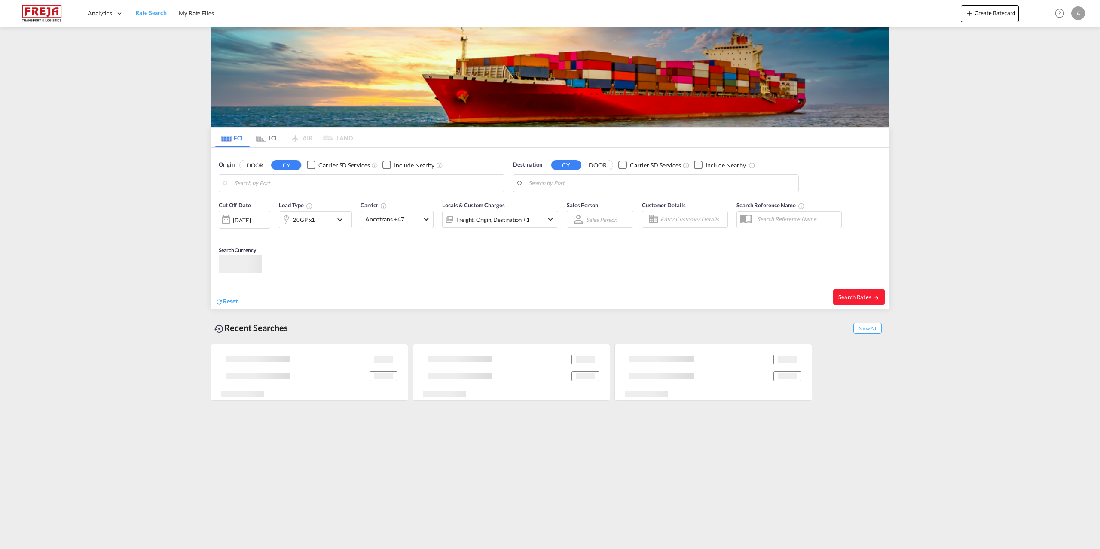
type input "[GEOGRAPHIC_DATA], DKFRC"
type input "[GEOGRAPHIC_DATA], SGSIN"
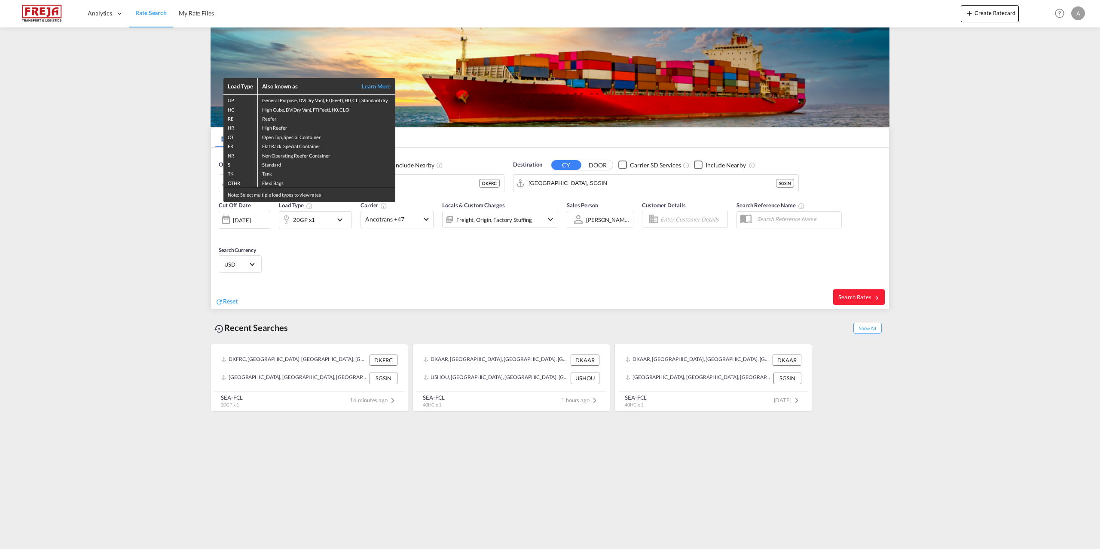
click at [863, 296] on div "Load Type Also known as Learn More GP General Purpose, DV(Dry Van), FT(Feet), H…" at bounding box center [550, 274] width 1100 height 549
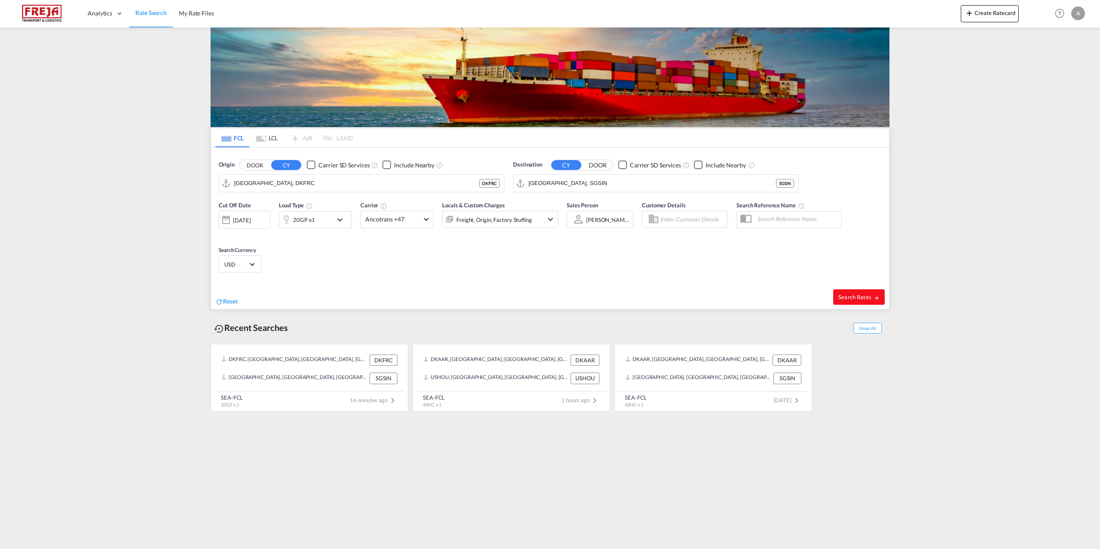
click at [844, 295] on span "Search Rates" at bounding box center [858, 297] width 41 height 7
type input "DKFRC to SGSIN / [DATE]"
